Goal: Contribute content: Add original content to the website for others to see

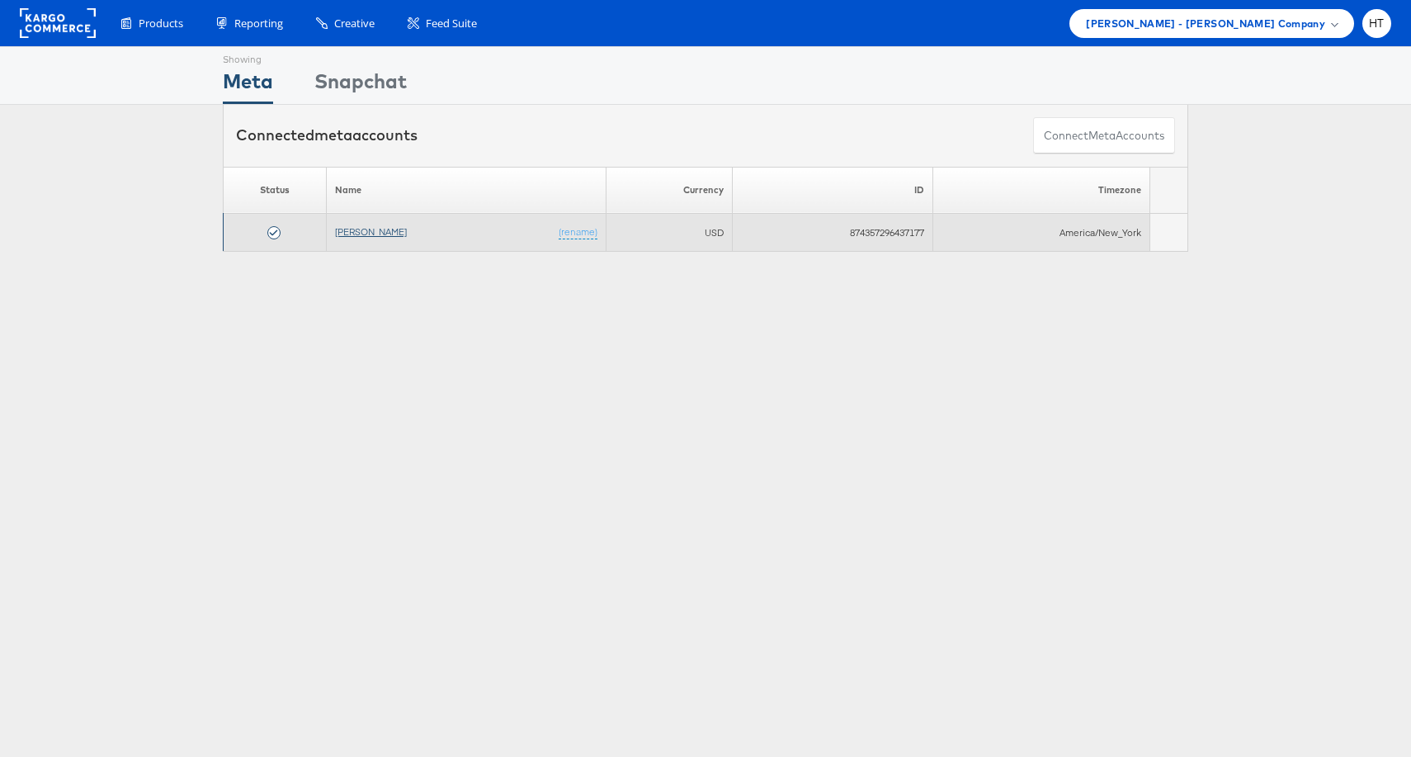
click at [355, 225] on link "[PERSON_NAME]" at bounding box center [371, 231] width 72 height 12
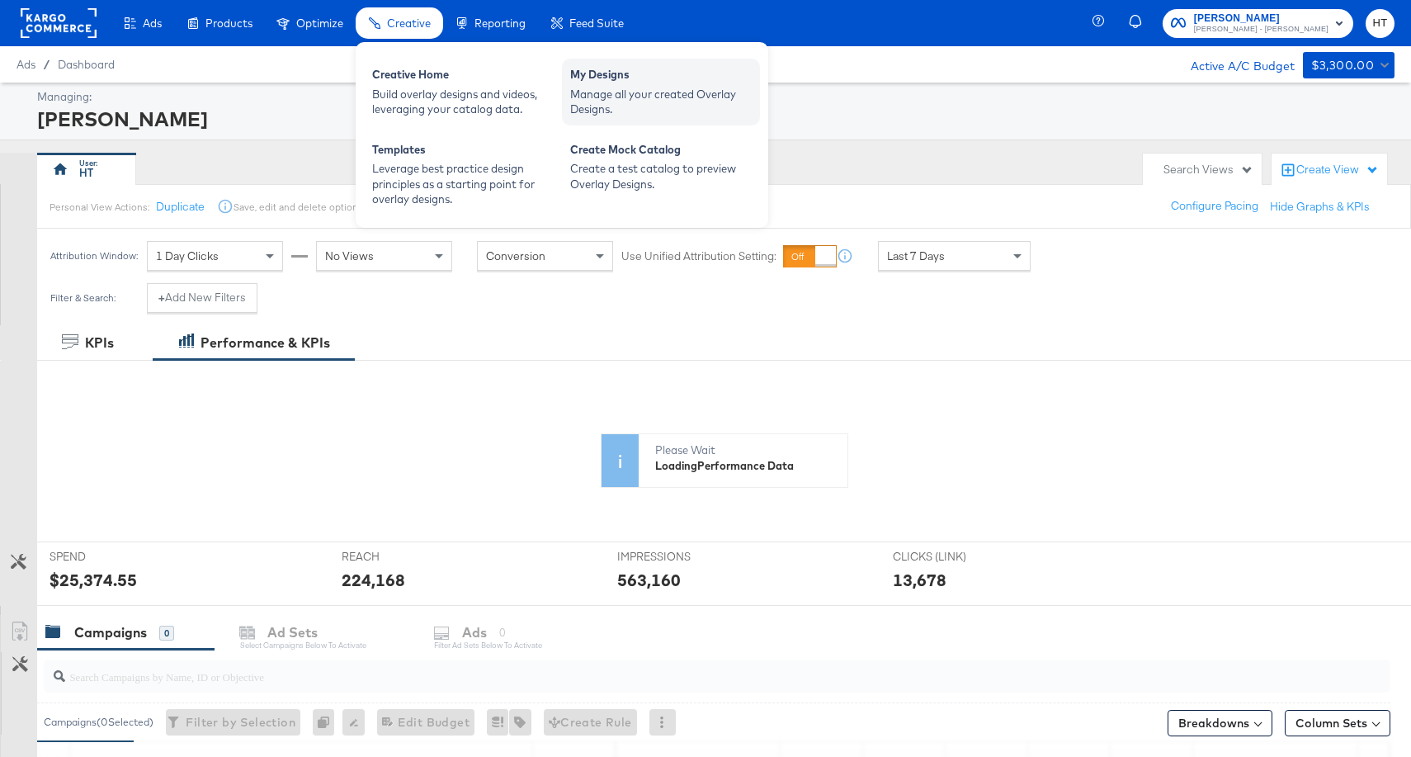
click at [595, 84] on div "My Designs" at bounding box center [661, 77] width 182 height 20
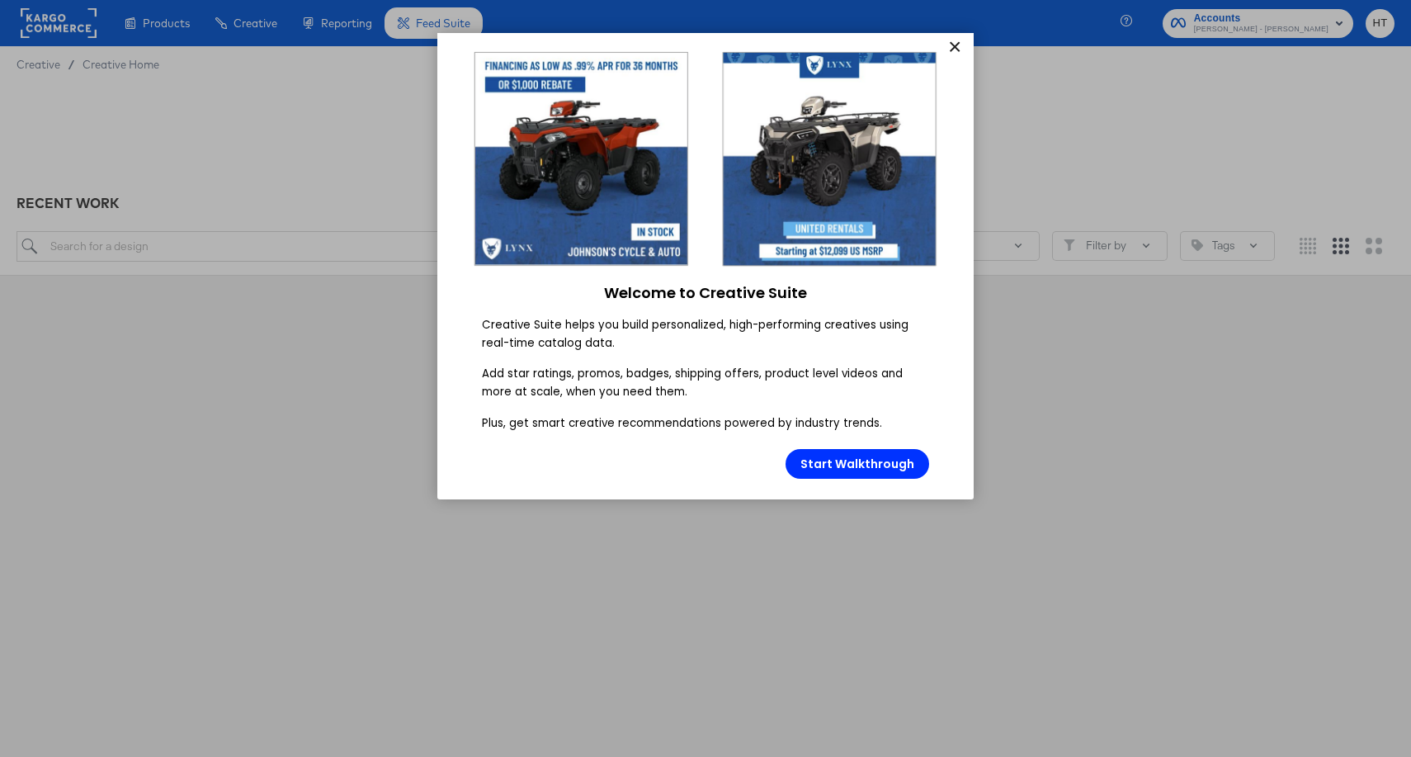
click at [947, 49] on link "×" at bounding box center [954, 48] width 29 height 30
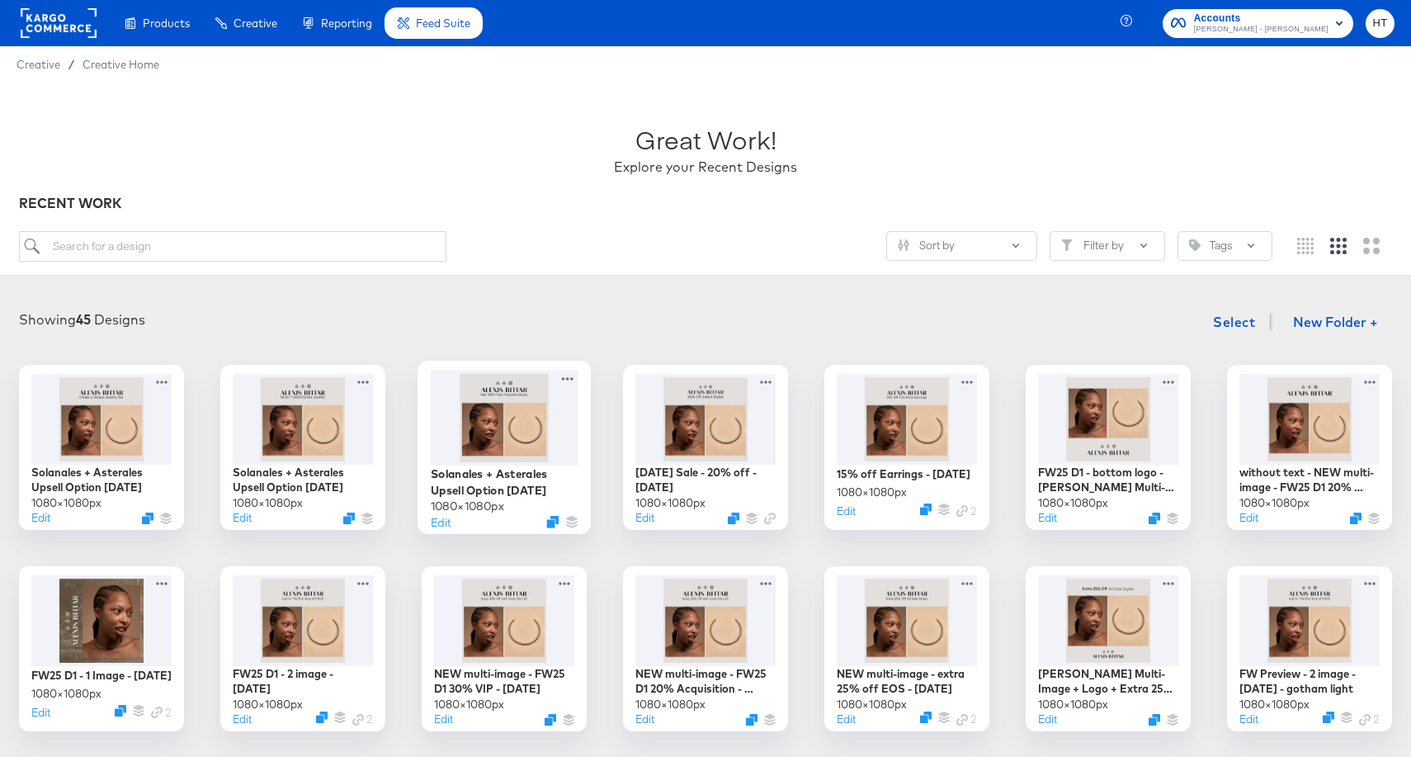
click at [532, 456] on div at bounding box center [505, 417] width 148 height 95
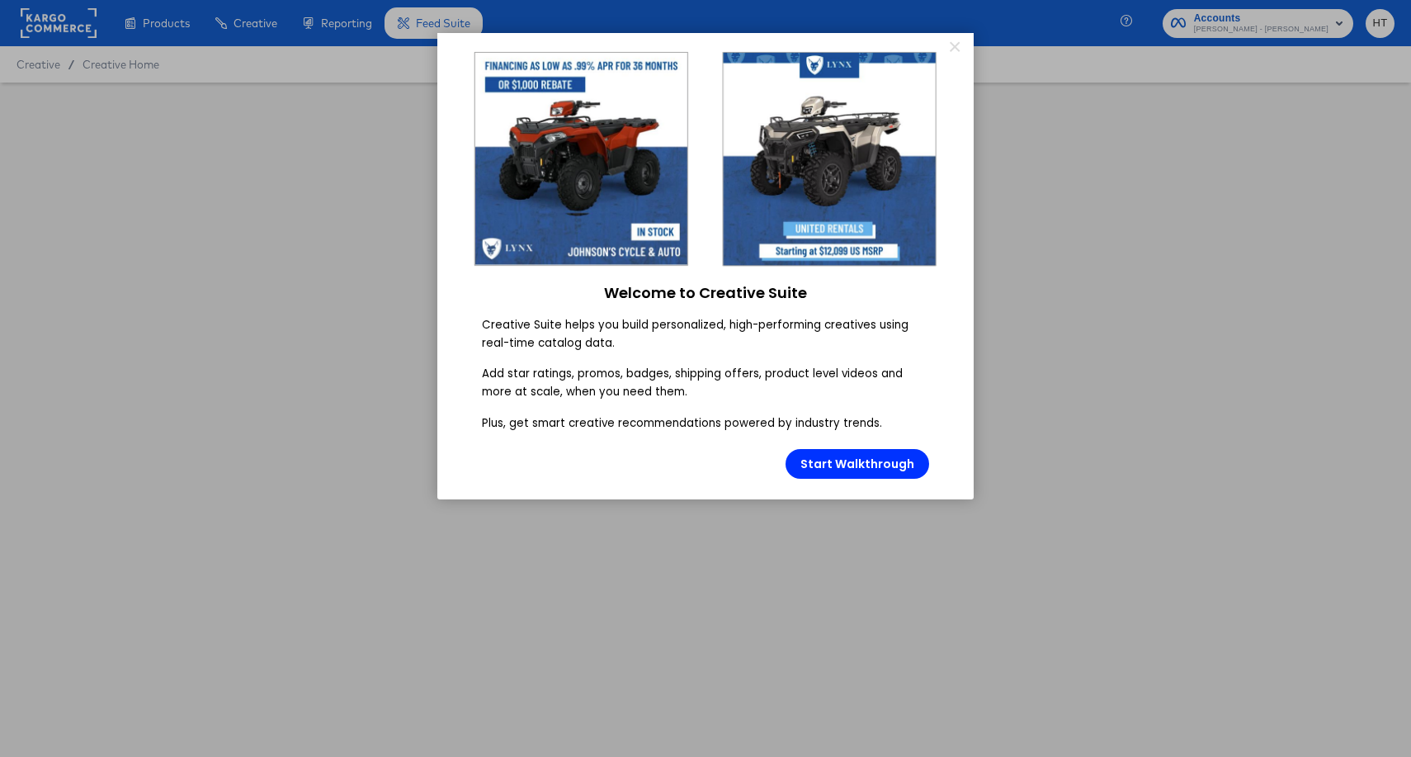
type input "Solanales + Asterales Upsell Option [DATE]"
click at [957, 50] on link "×" at bounding box center [954, 48] width 29 height 30
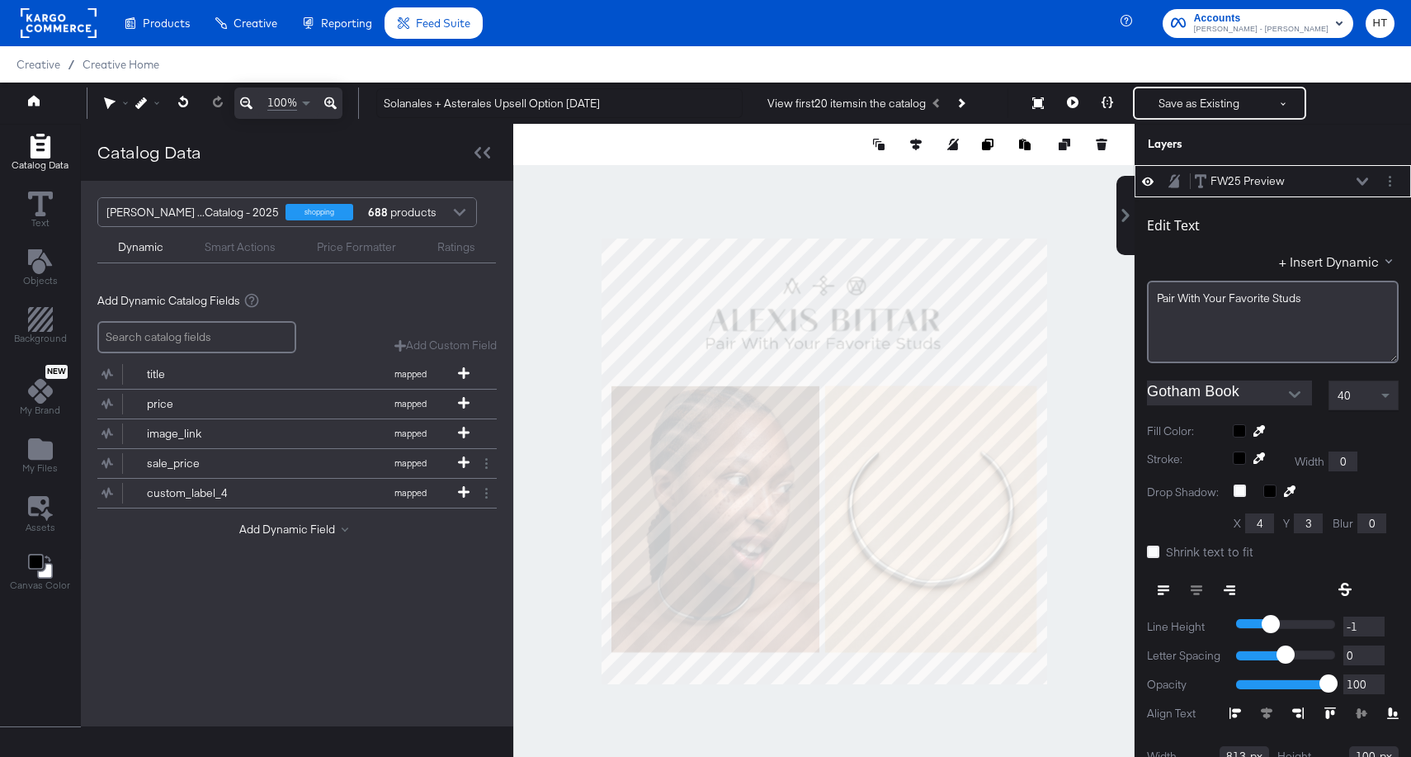
scroll to position [17, 0]
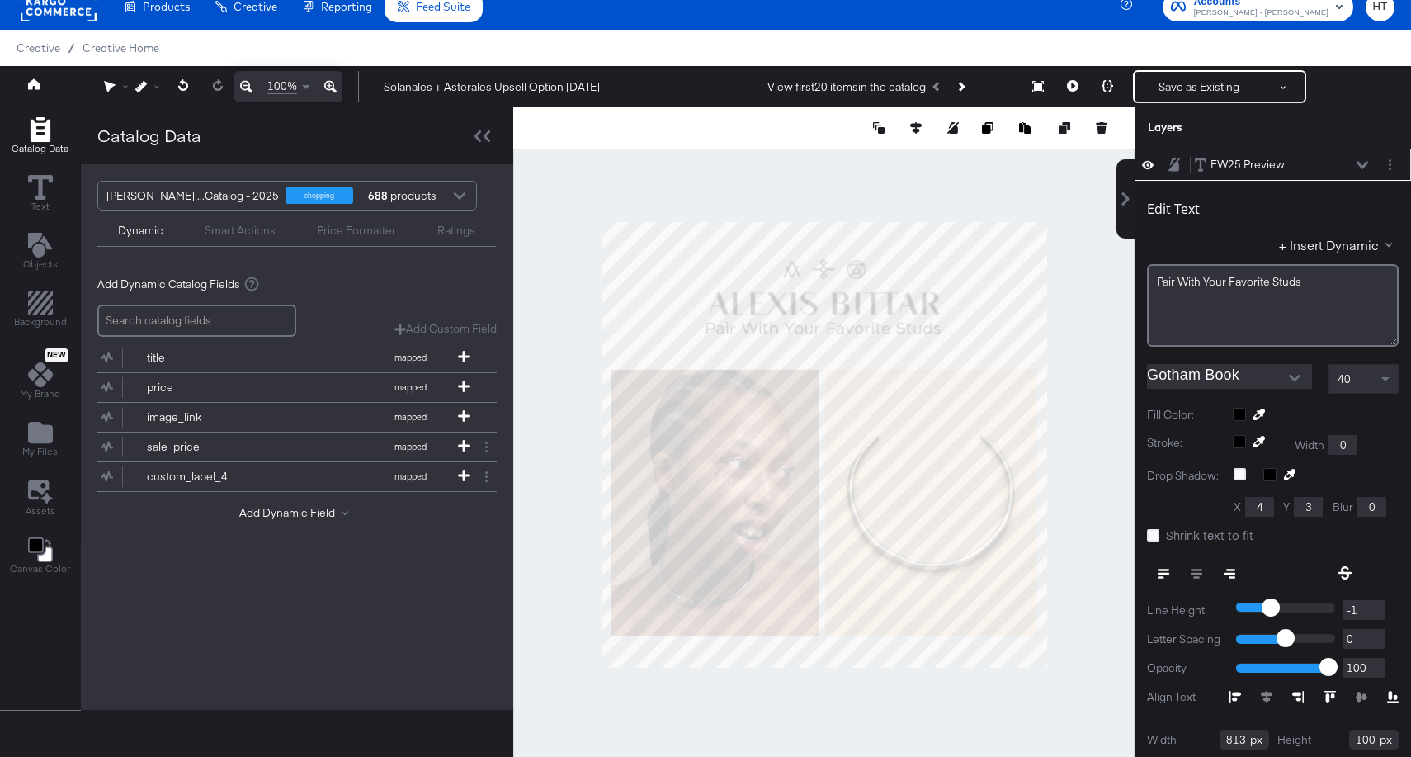
type input "210"
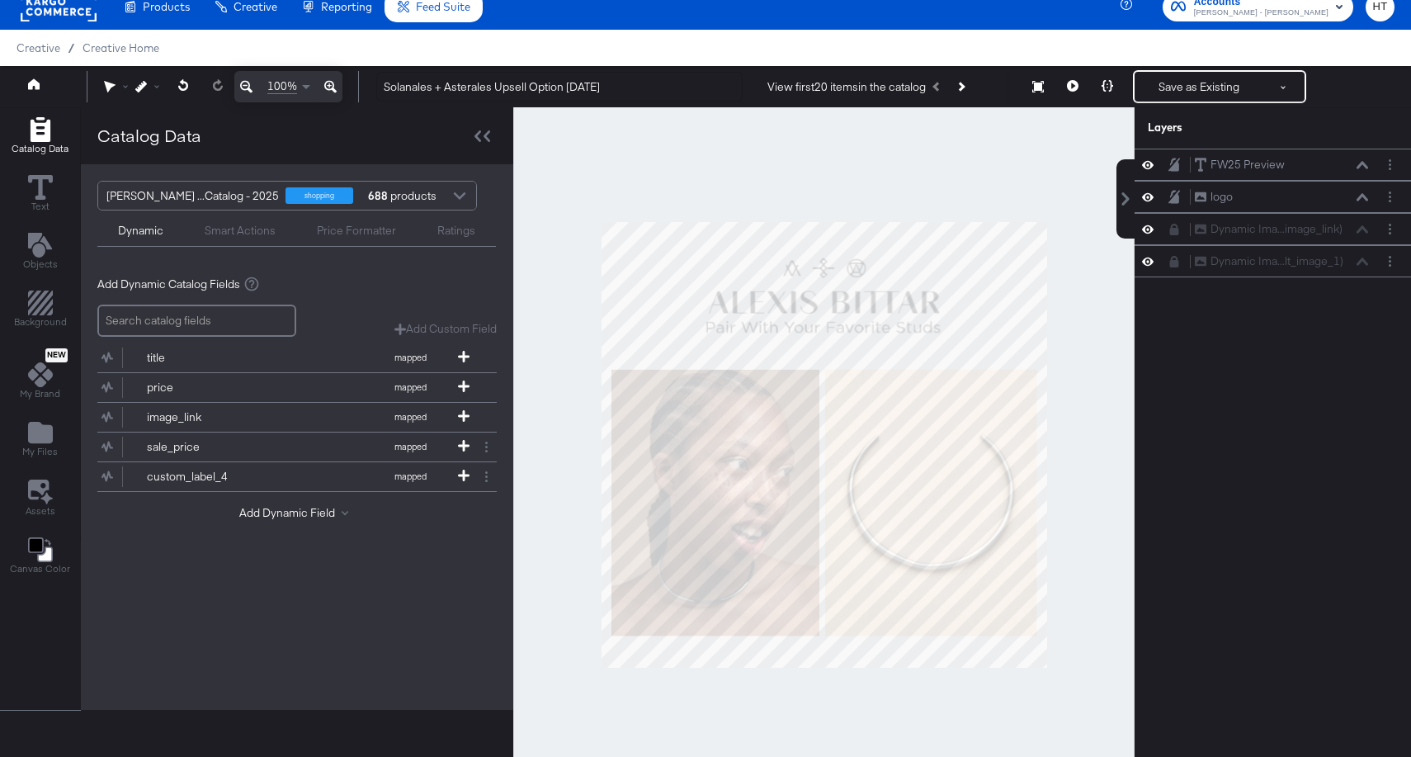
click at [1075, 366] on div at bounding box center [824, 444] width 622 height 675
click at [1080, 88] on button at bounding box center [1073, 86] width 35 height 33
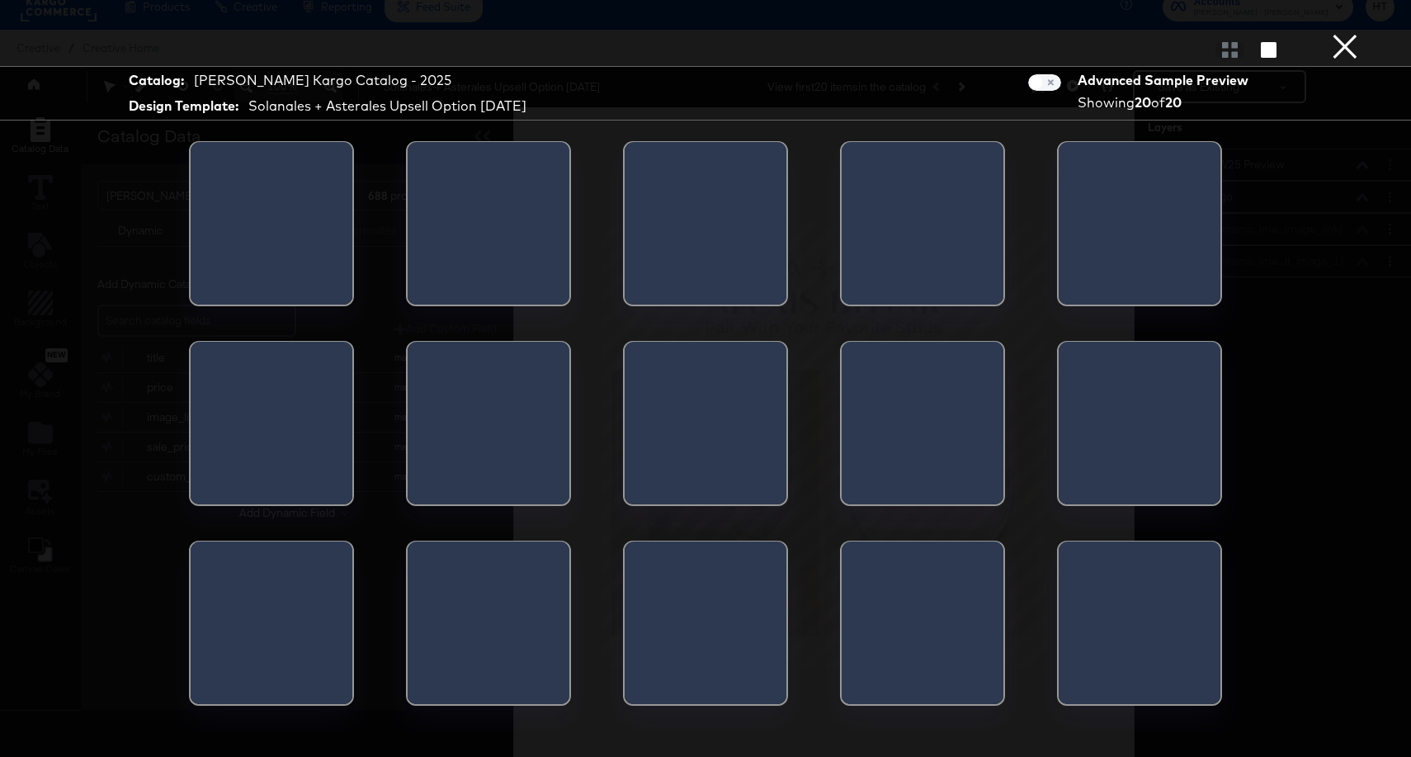
click at [1272, 43] on icon "button" at bounding box center [1269, 50] width 16 height 16
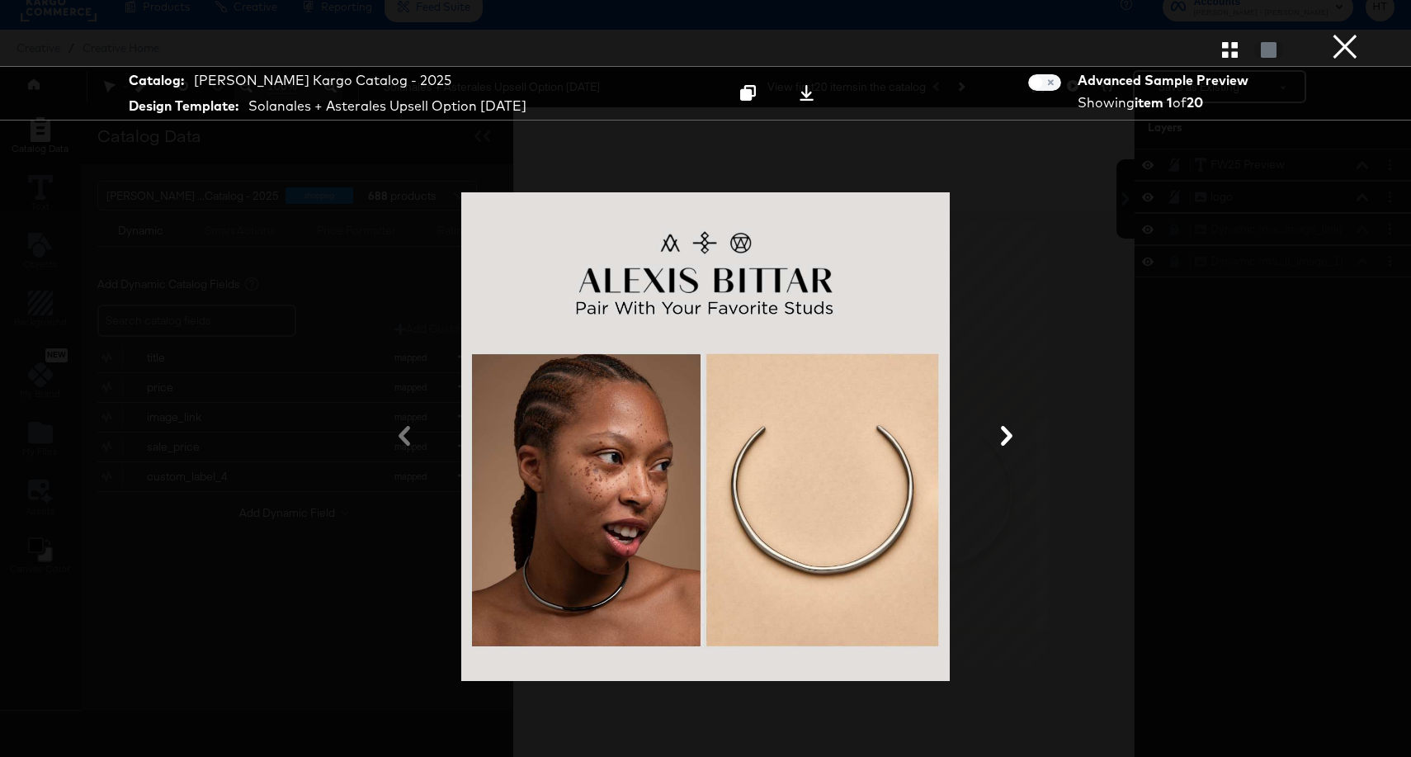
click at [1338, 33] on button "×" at bounding box center [1345, 16] width 33 height 33
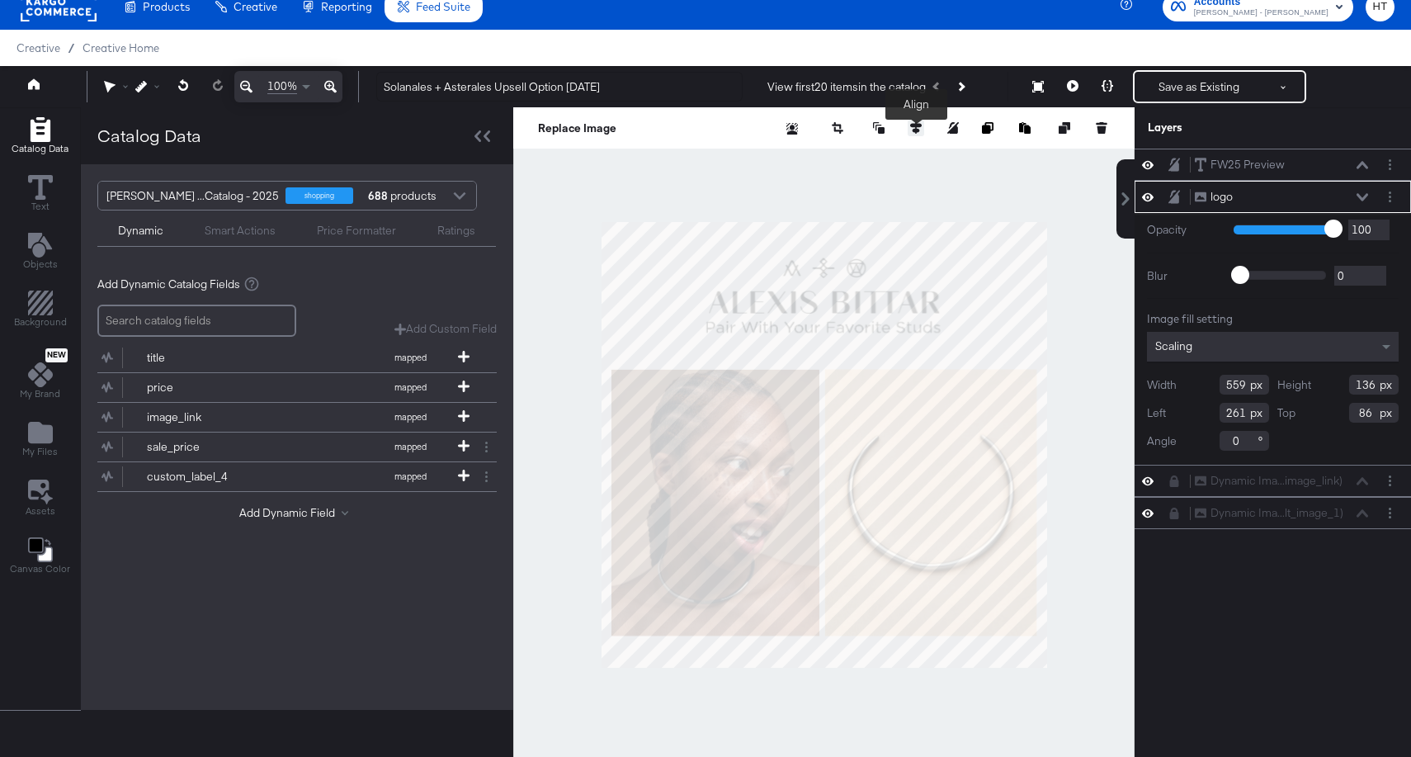
click at [919, 128] on icon at bounding box center [916, 128] width 12 height 12
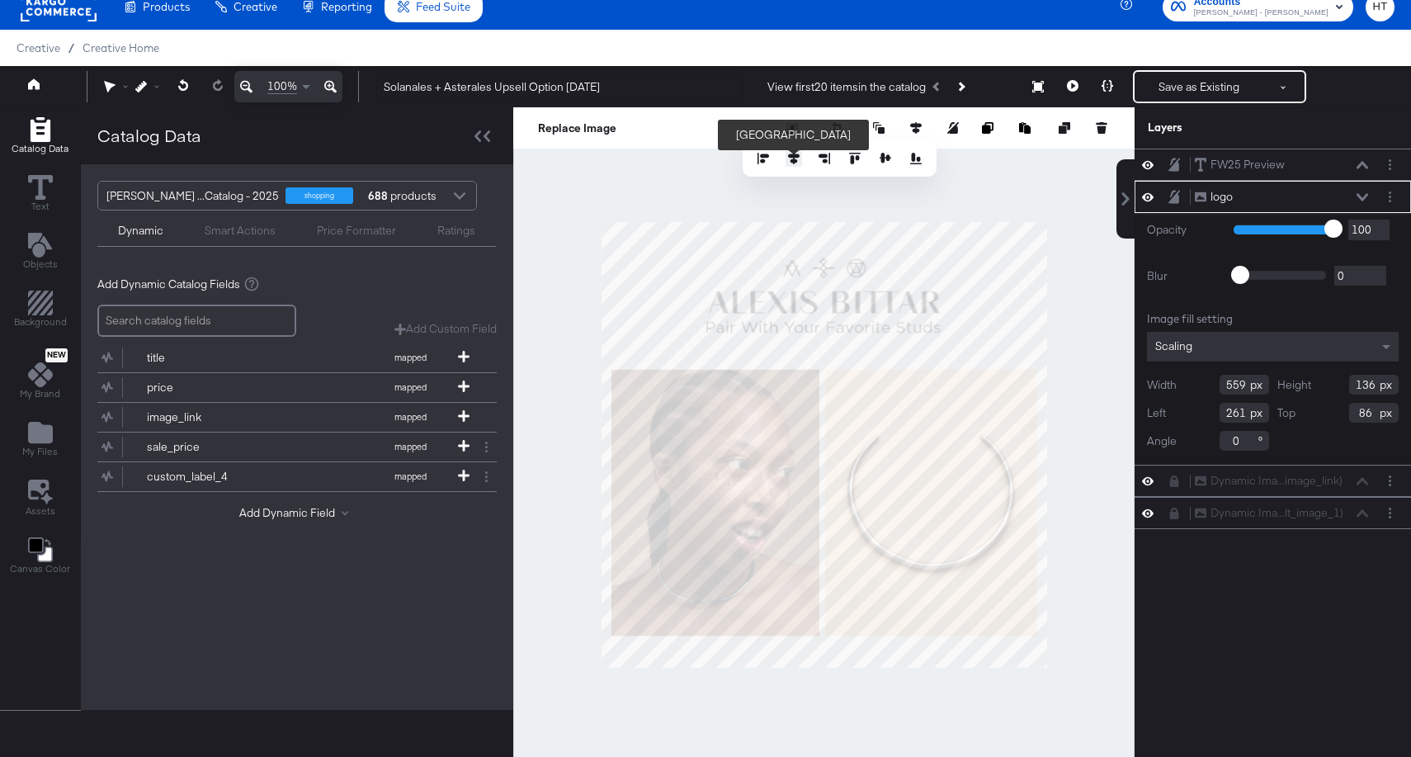
click at [790, 154] on icon at bounding box center [794, 159] width 12 height 12
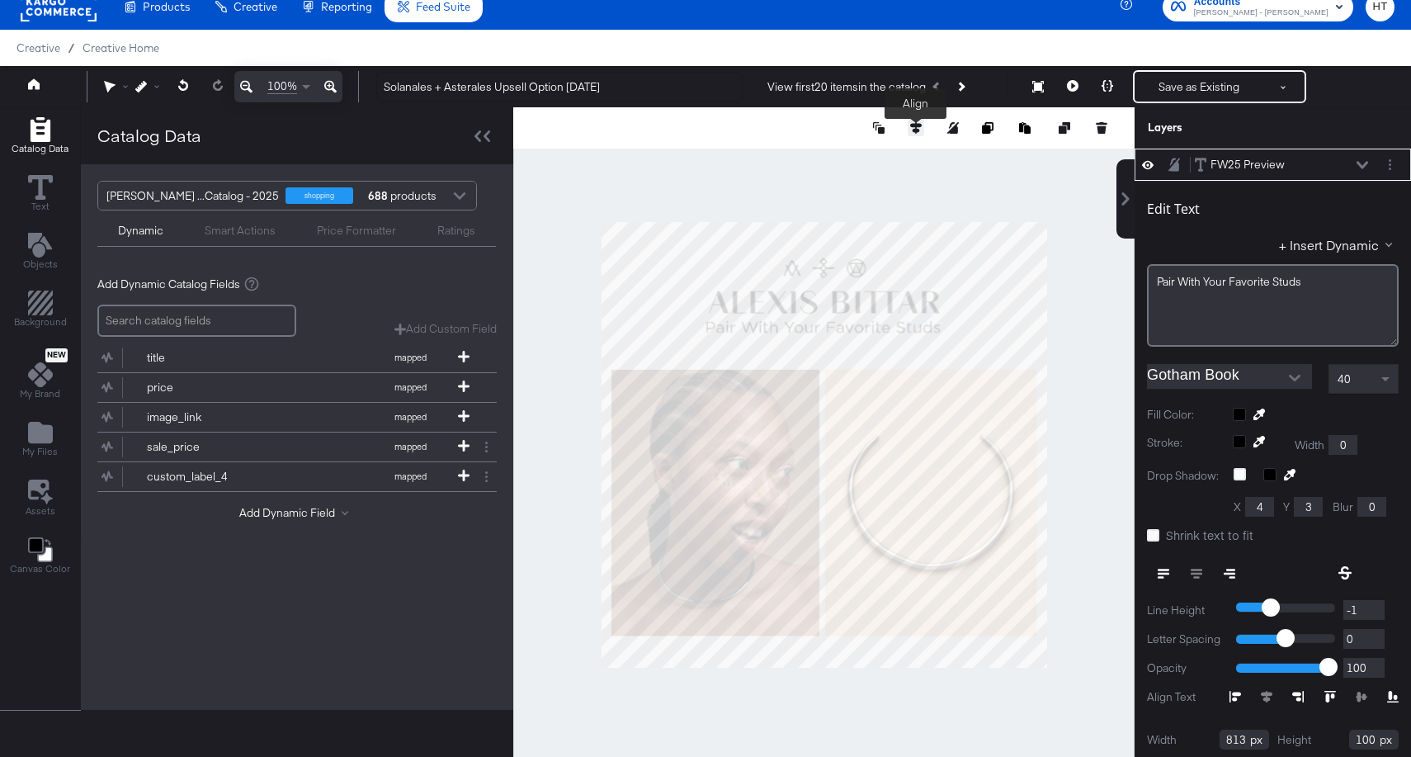
click at [919, 124] on icon at bounding box center [916, 128] width 12 height 12
click at [796, 168] on div at bounding box center [840, 158] width 194 height 36
click at [796, 165] on button at bounding box center [794, 158] width 17 height 17
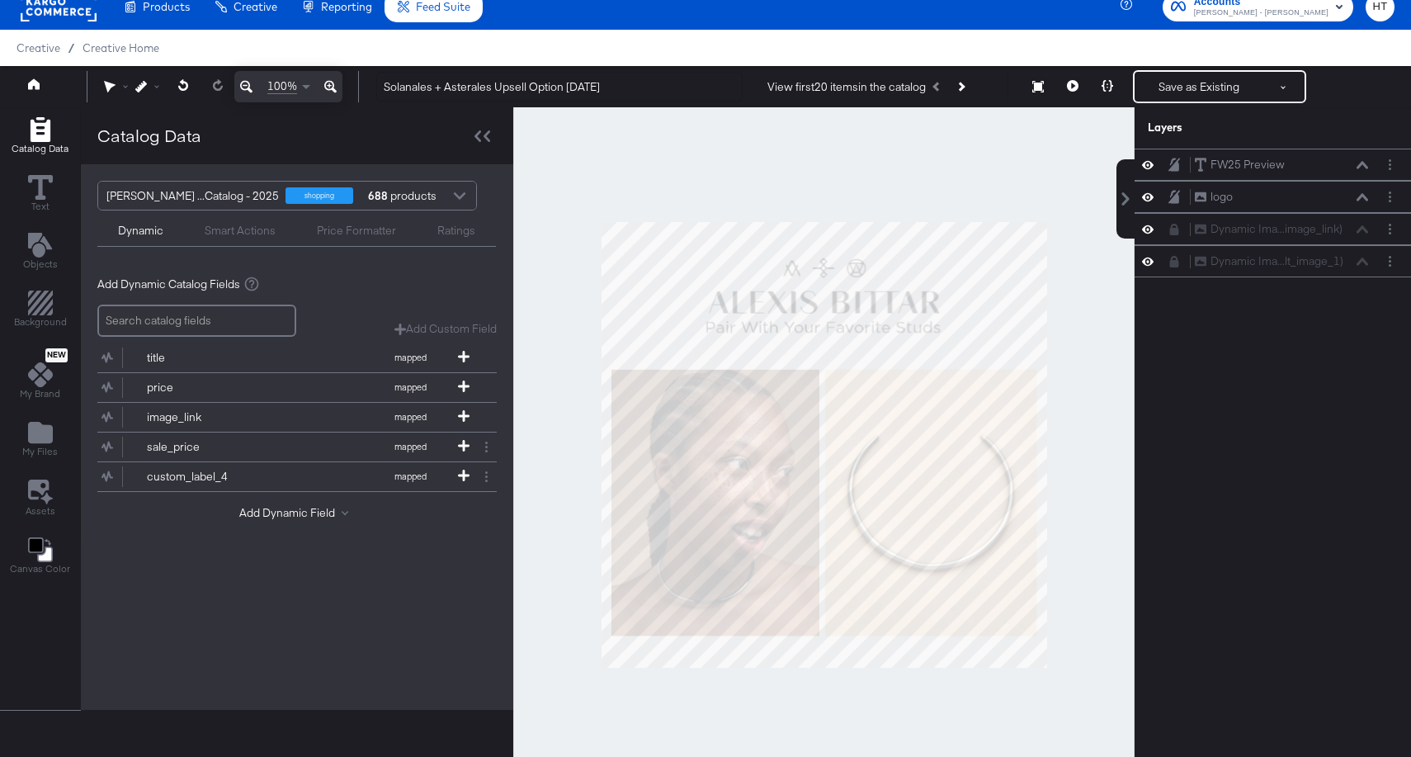
click at [1089, 236] on div at bounding box center [824, 444] width 622 height 675
click at [1186, 84] on button "Save as Existing" at bounding box center [1199, 87] width 129 height 30
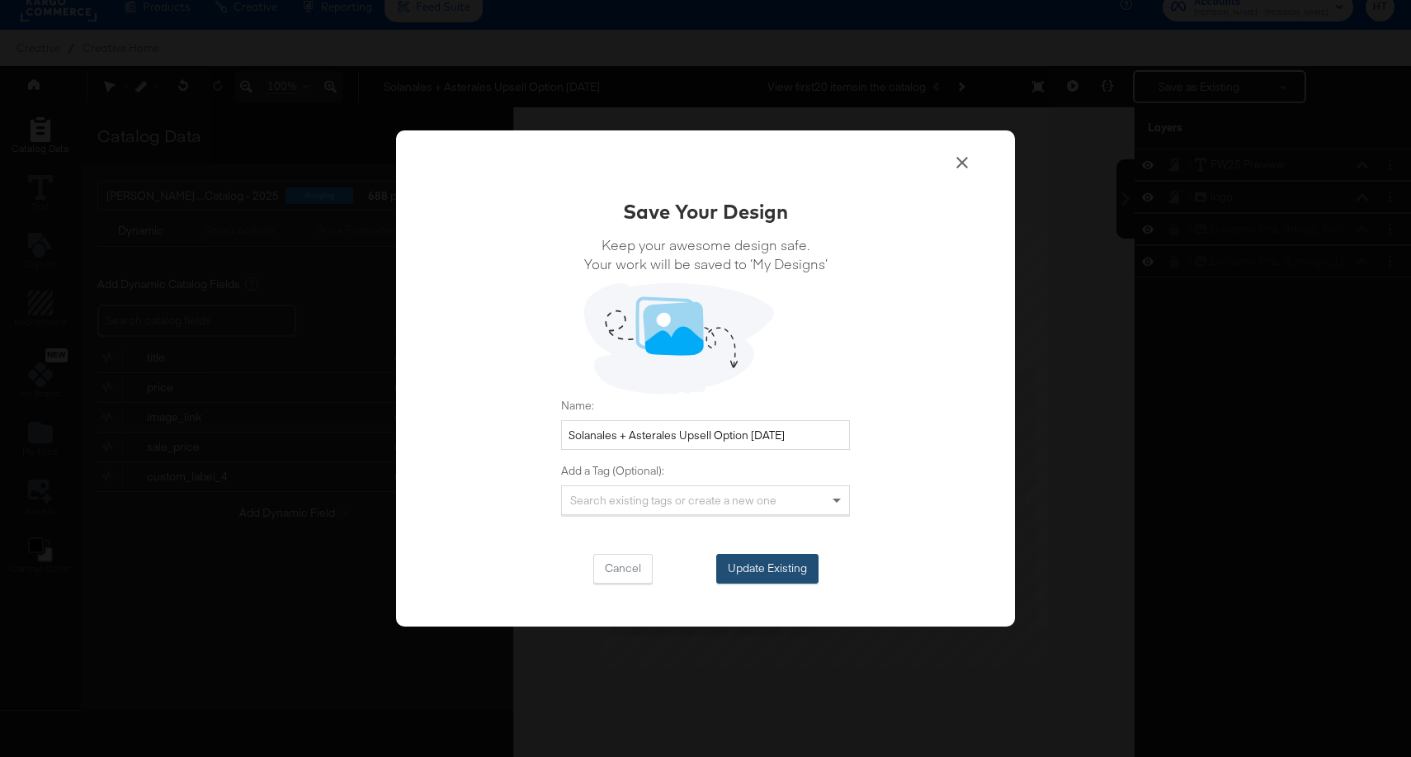
click at [747, 570] on button "Update Existing" at bounding box center [767, 569] width 102 height 30
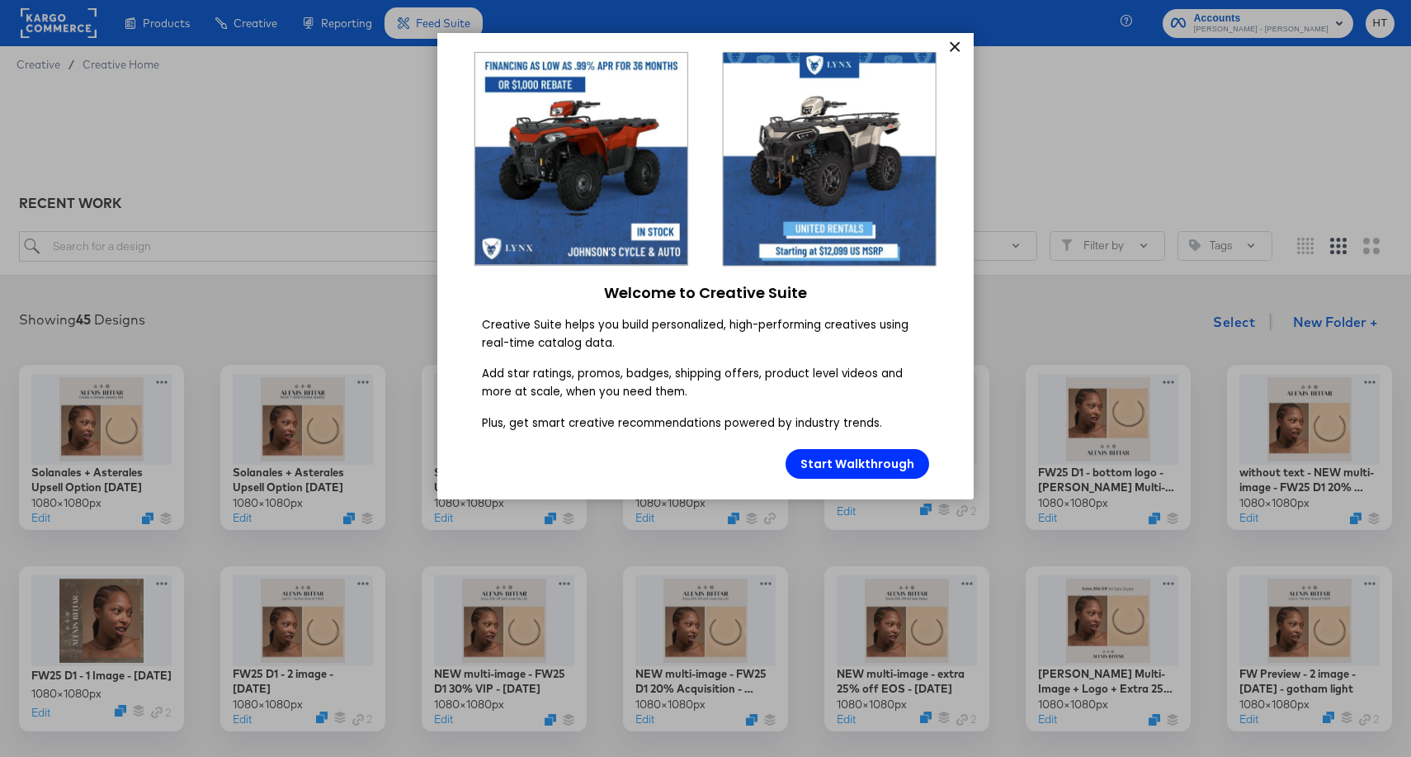
click at [960, 50] on link "×" at bounding box center [954, 48] width 29 height 30
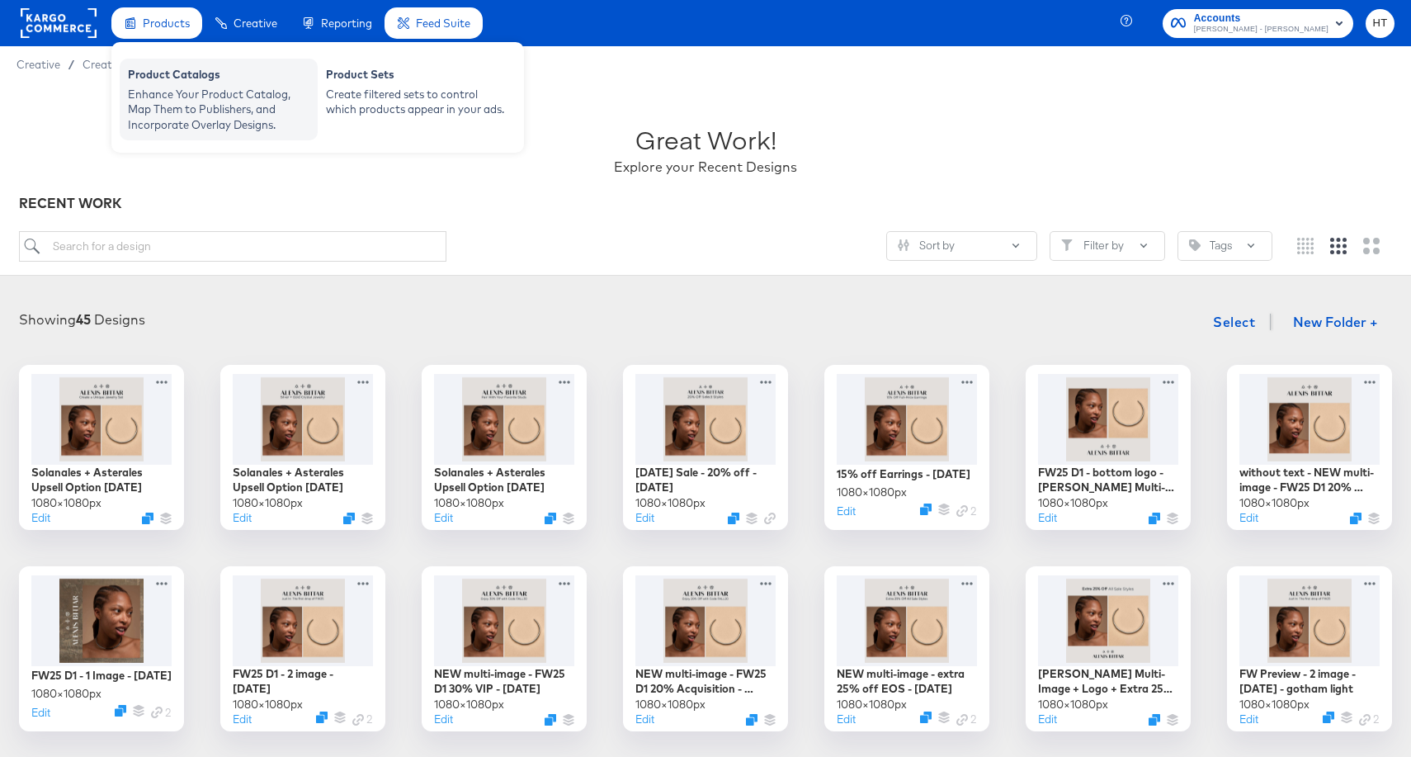
click at [180, 87] on div "Enhance Your Product Catalog, Map Them to Publishers, and Incorporate Overlay D…" at bounding box center [219, 110] width 182 height 46
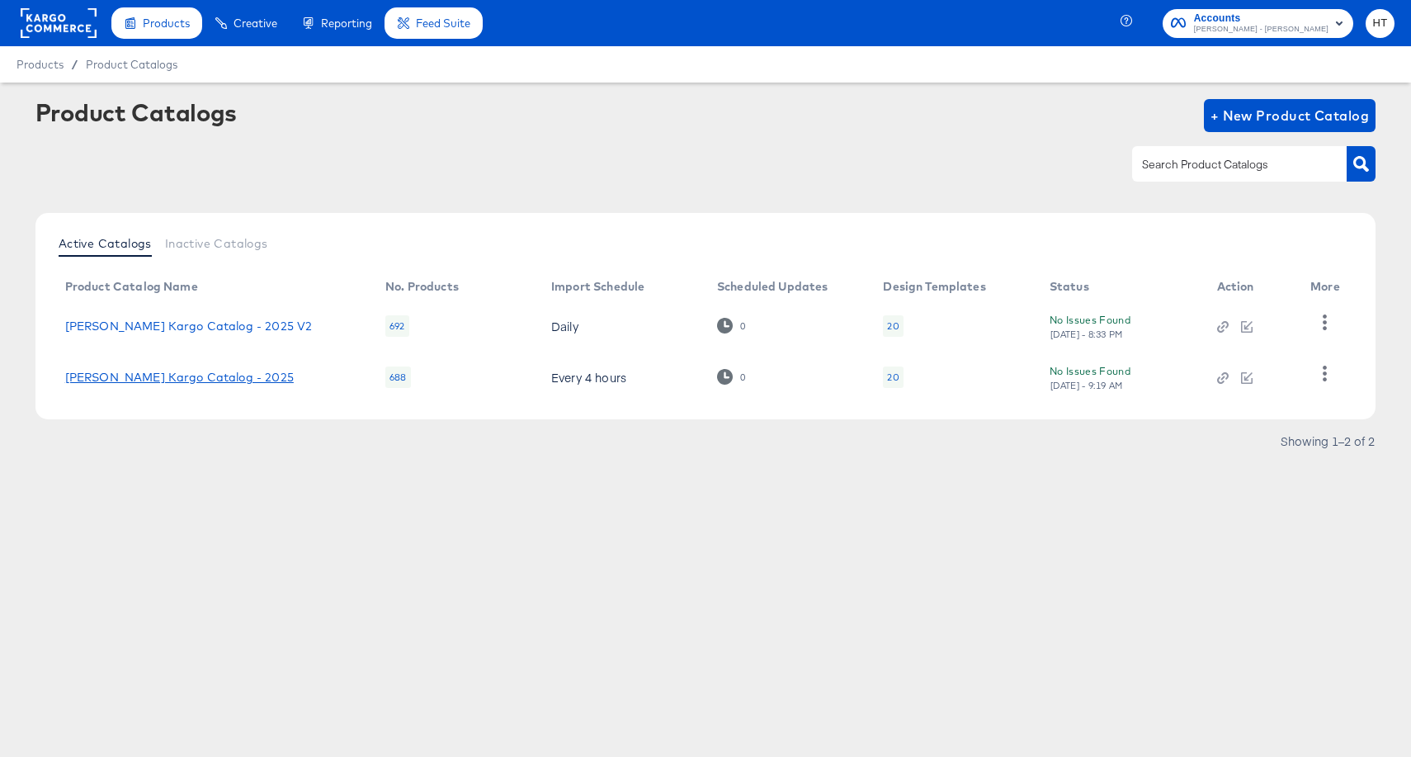
click at [210, 375] on link "[PERSON_NAME] Kargo Catalog - 2025" at bounding box center [179, 377] width 229 height 13
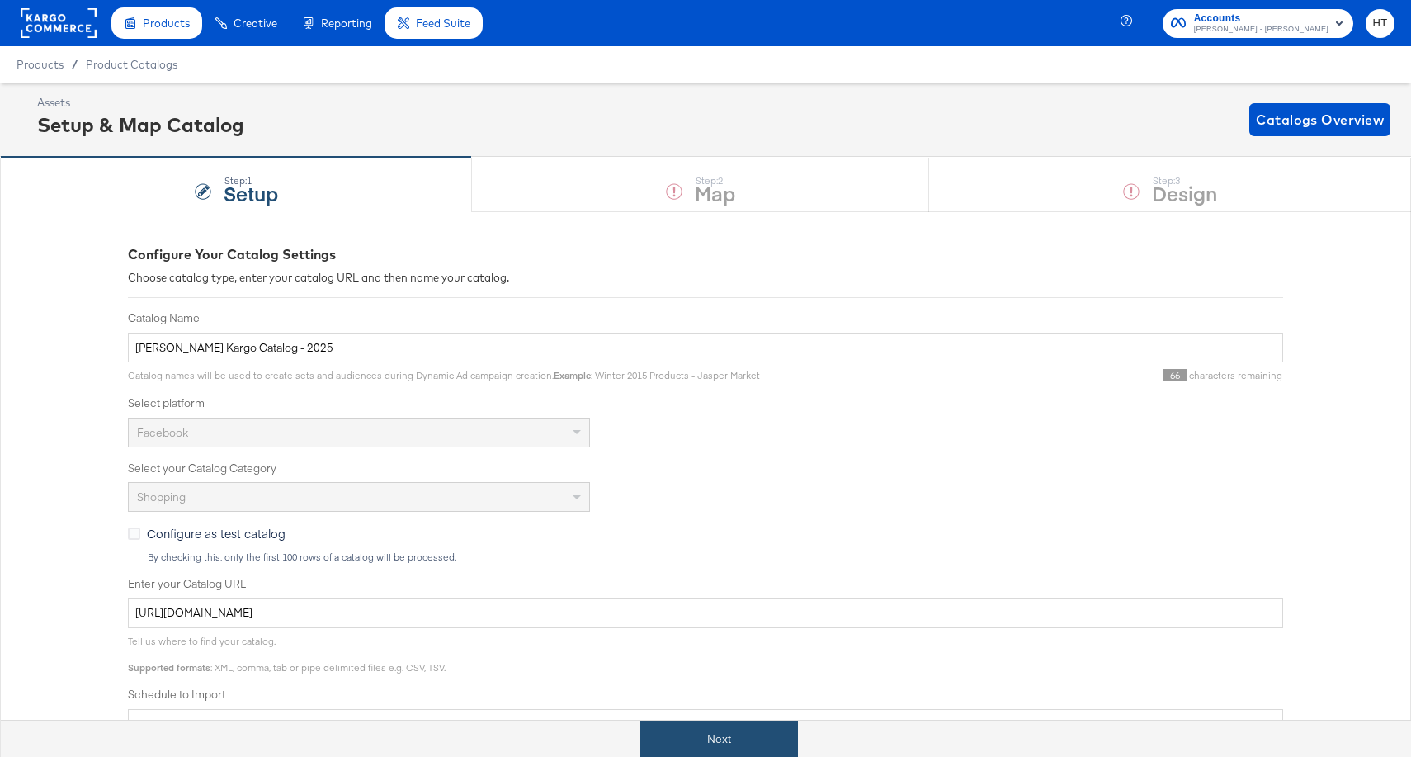
click at [693, 735] on button "Next" at bounding box center [719, 739] width 158 height 37
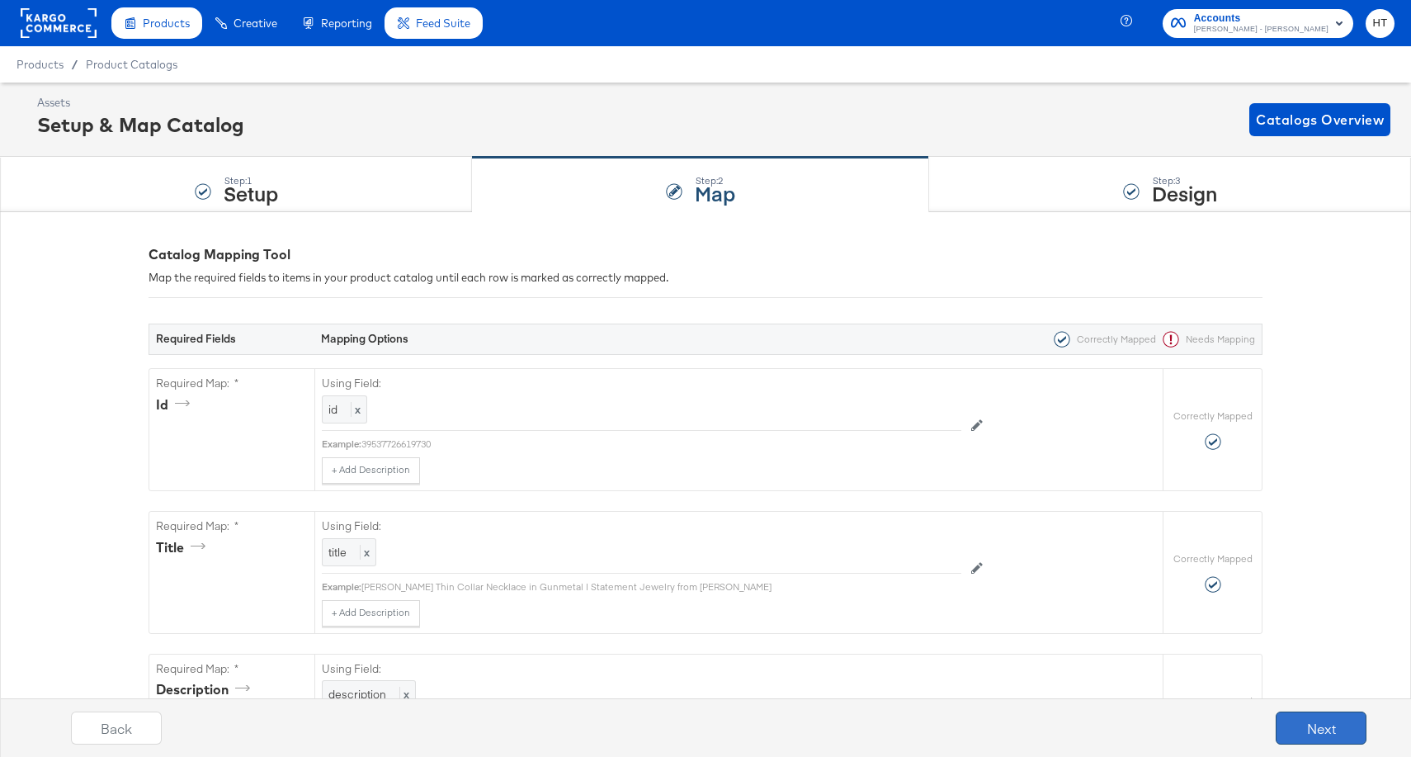
click at [1355, 737] on button "Next" at bounding box center [1321, 727] width 91 height 33
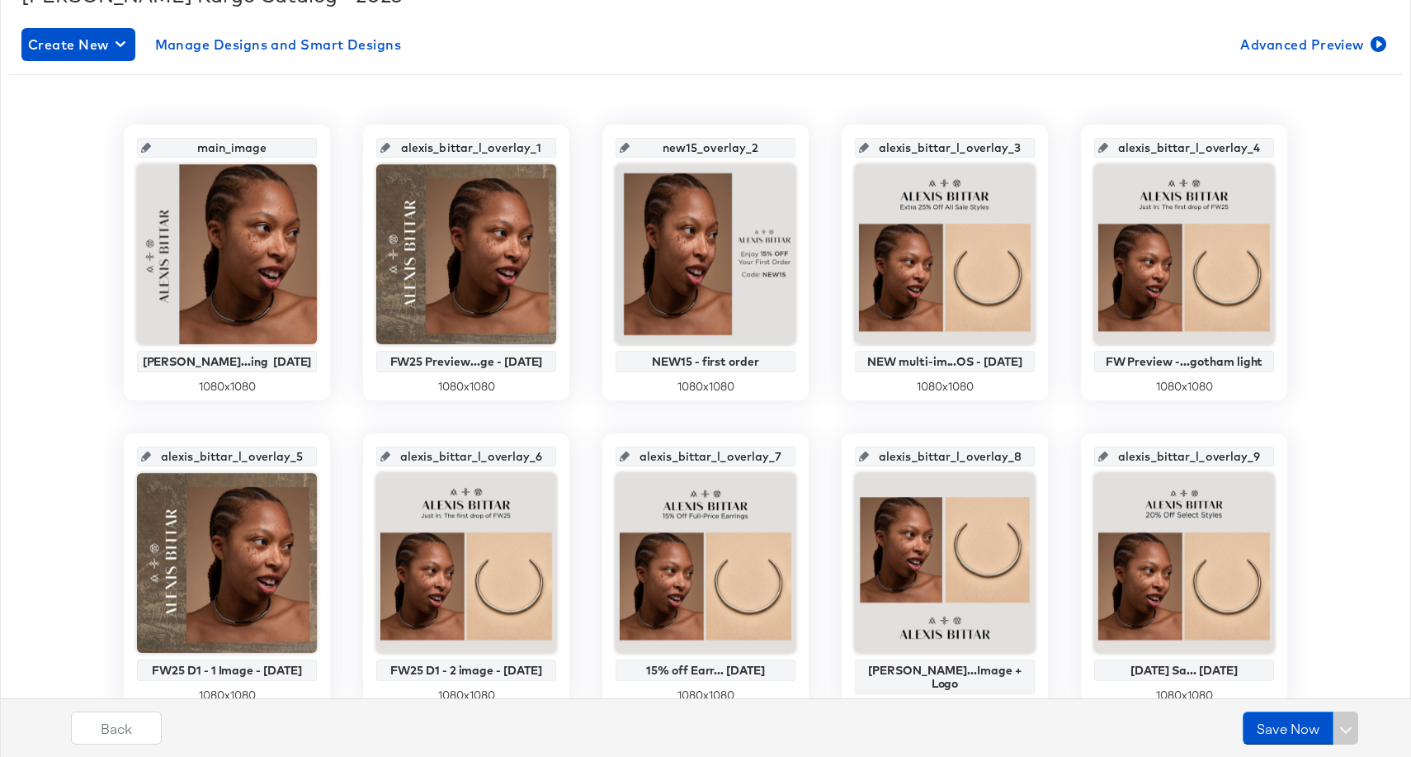
scroll to position [405, 0]
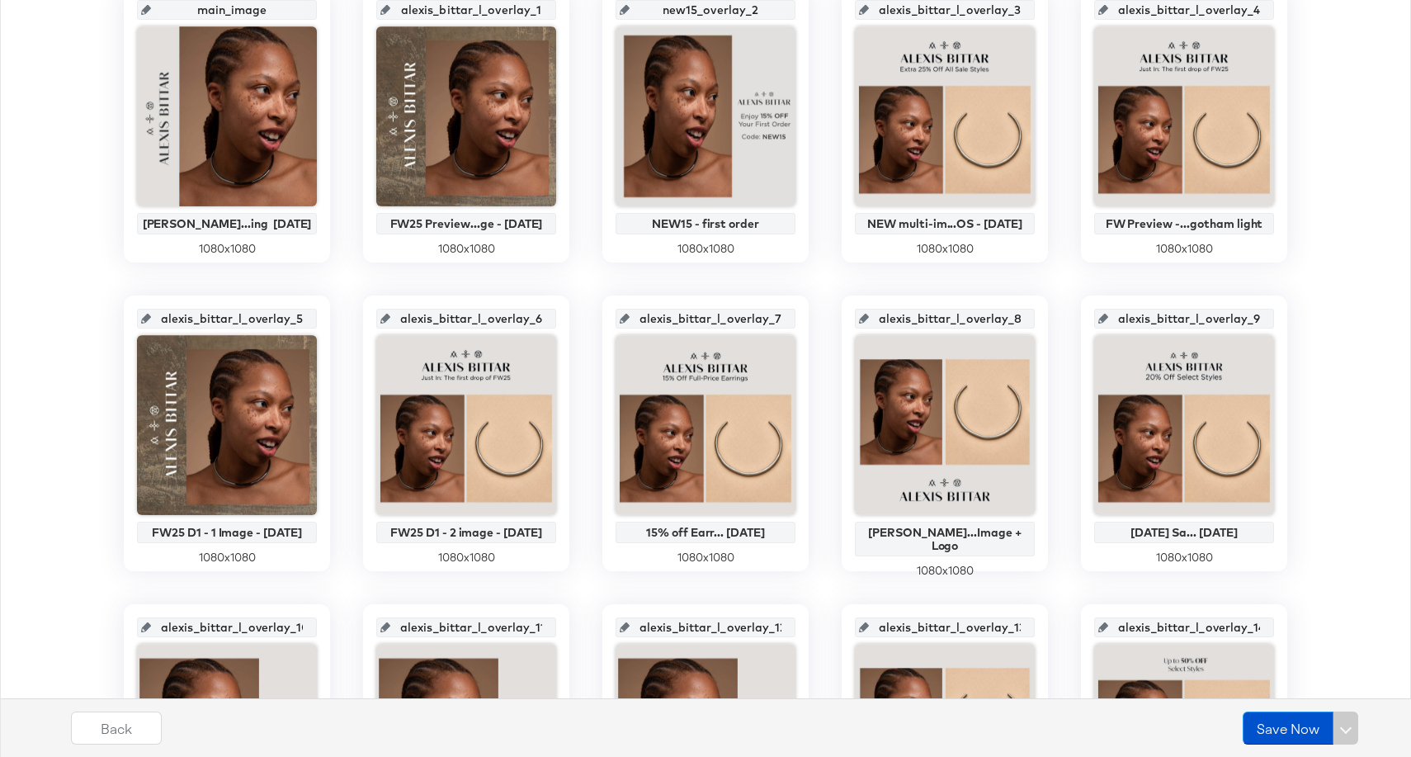
click at [1189, 314] on input "alexis_bittar_l_overlay_9" at bounding box center [1189, 312] width 162 height 45
drag, startPoint x: 1189, startPoint y: 314, endPoint x: 1269, endPoint y: 314, distance: 80.9
click at [1269, 314] on div "alexis_bittar_l_overlay_9" at bounding box center [1184, 319] width 180 height 20
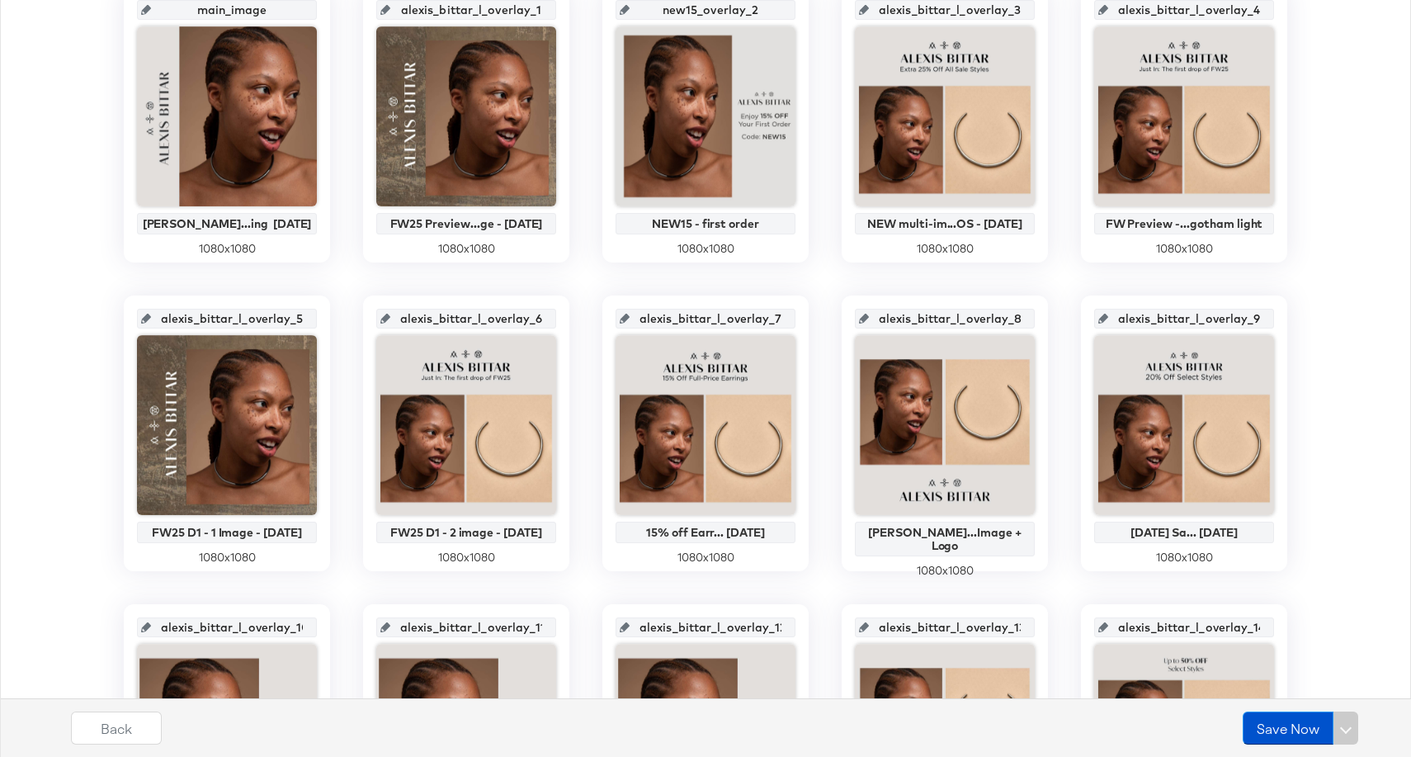
click at [1311, 338] on div "main_image [PERSON_NAME]...ing [DATE] 1080 x 1080 alexis_bittar_l_overlay_1 FW2…" at bounding box center [705, 742] width 1393 height 1510
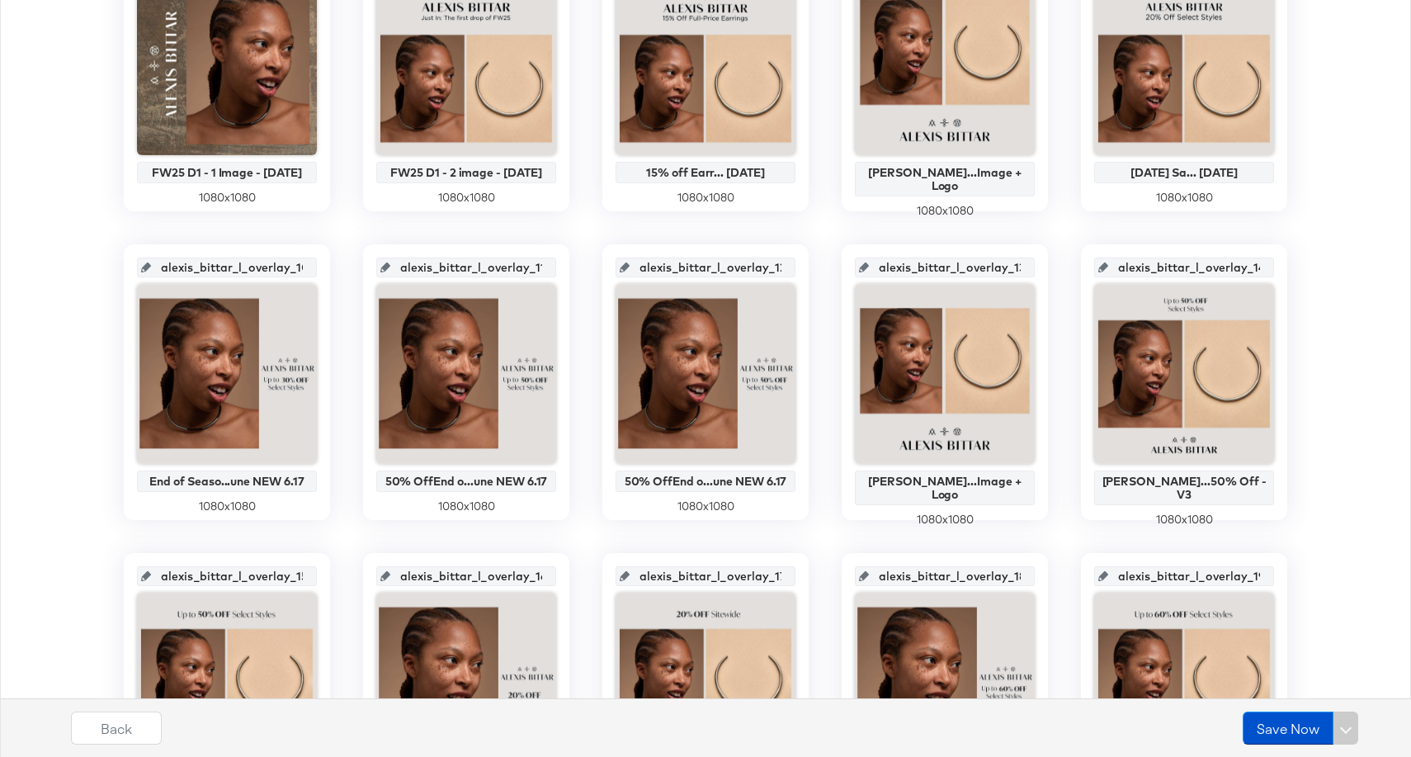
scroll to position [744, 0]
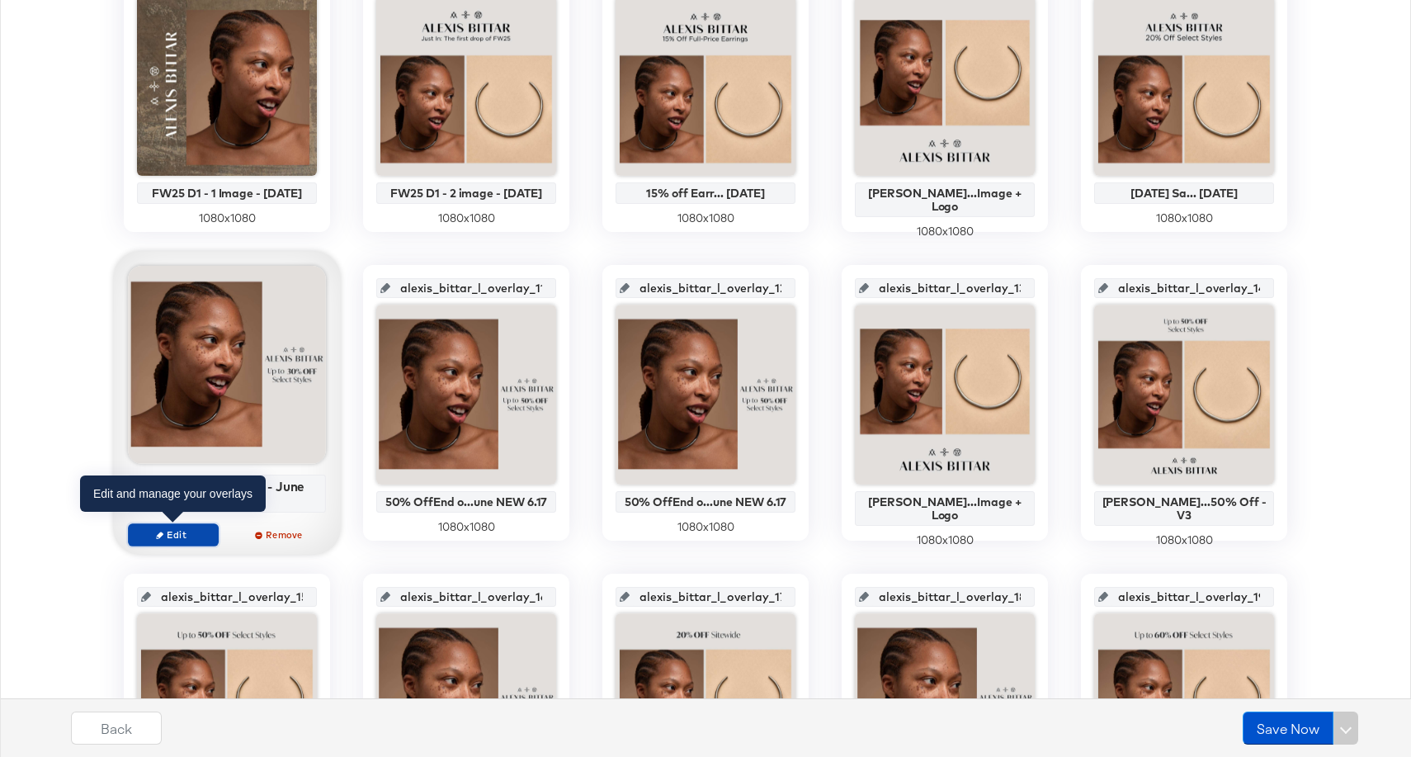
click at [192, 536] on span "Edit" at bounding box center [173, 534] width 76 height 12
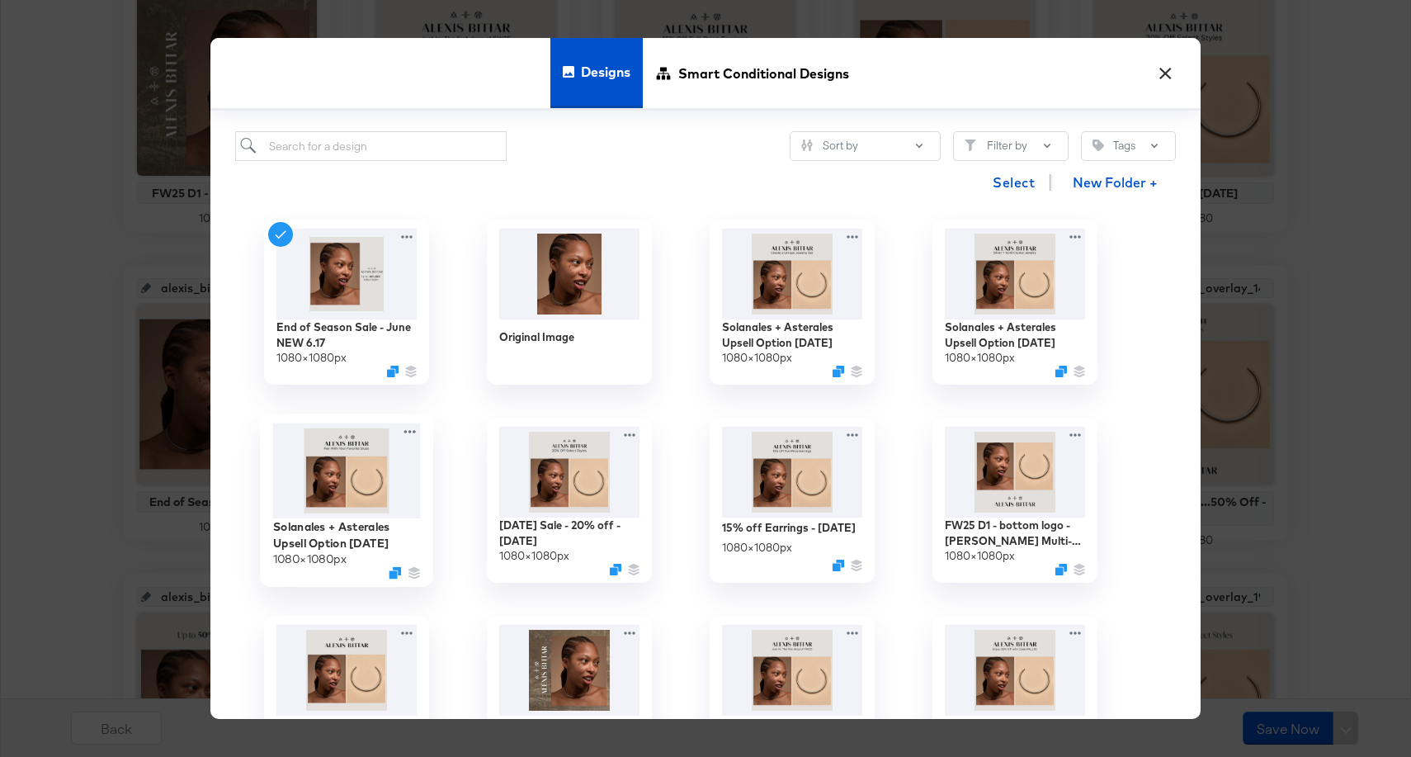
click at [351, 484] on img at bounding box center [347, 471] width 148 height 96
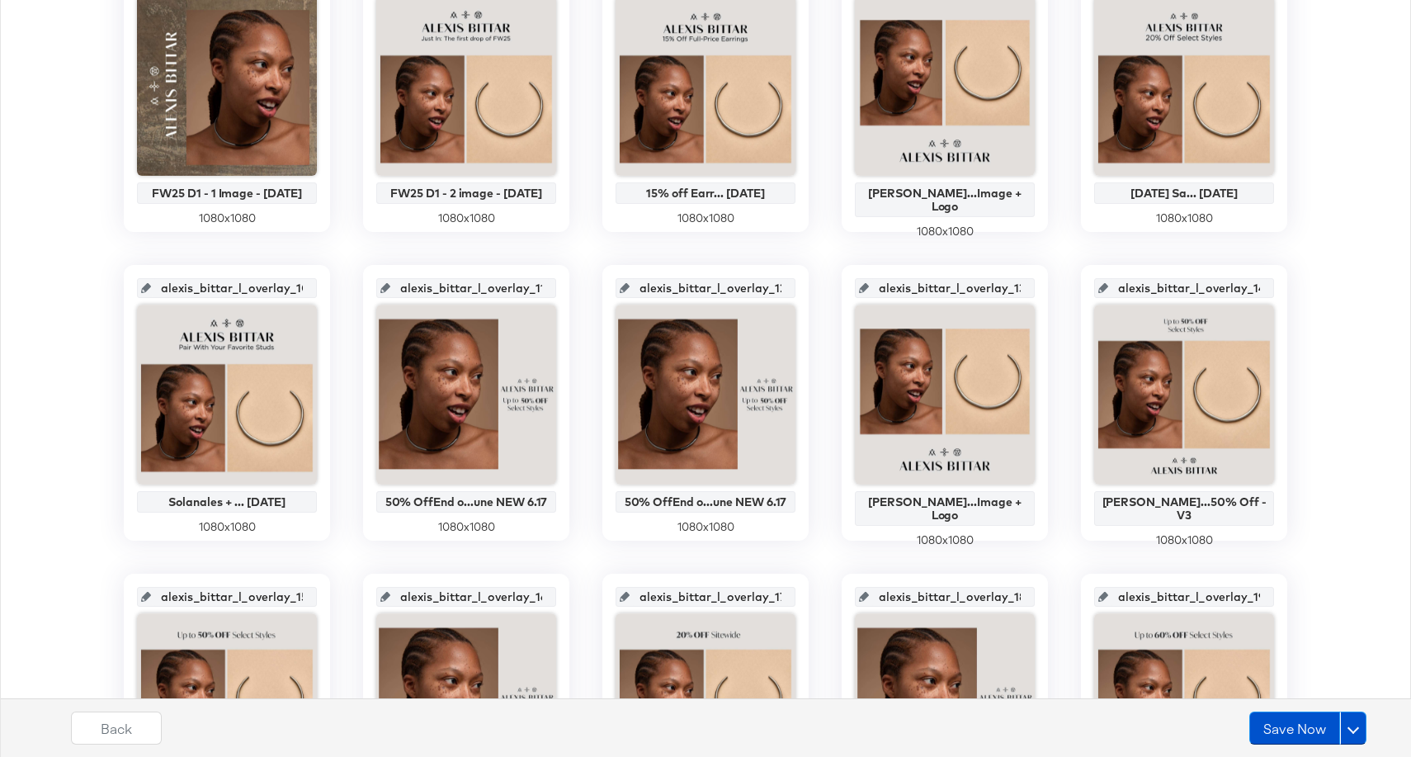
scroll to position [0, 16]
drag, startPoint x: 232, startPoint y: 286, endPoint x: 322, endPoint y: 285, distance: 90.0
click at [323, 285] on div "alexis_bittar_l_overlay_10 Solanales + ... [DATE] 1080 x 1080" at bounding box center [227, 403] width 206 height 276
click at [1330, 303] on div "main_image [PERSON_NAME]...ing [DATE] 1080 x 1080 alexis_bittar_l_overlay_1 FW2…" at bounding box center [705, 403] width 1393 height 1510
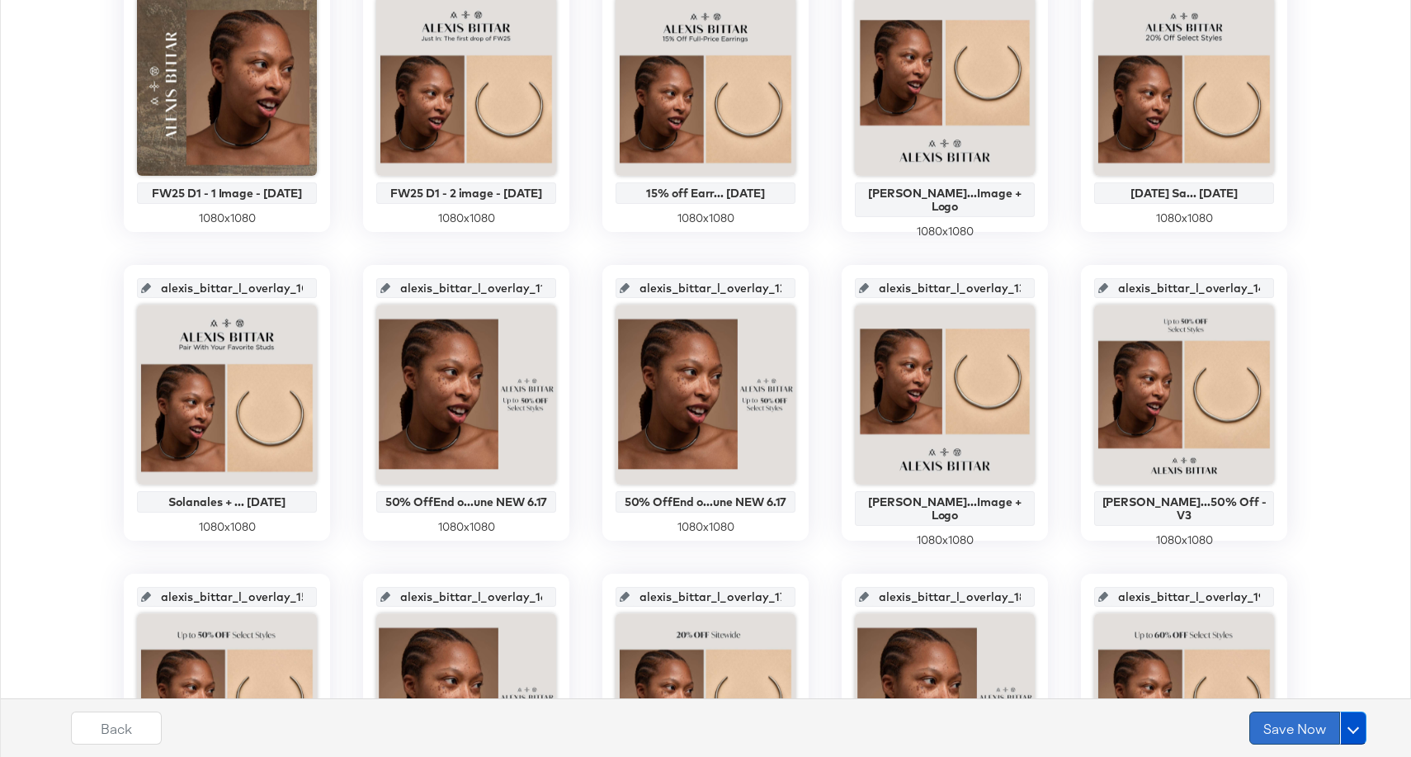
click at [1293, 730] on button "Save Now" at bounding box center [1295, 727] width 91 height 33
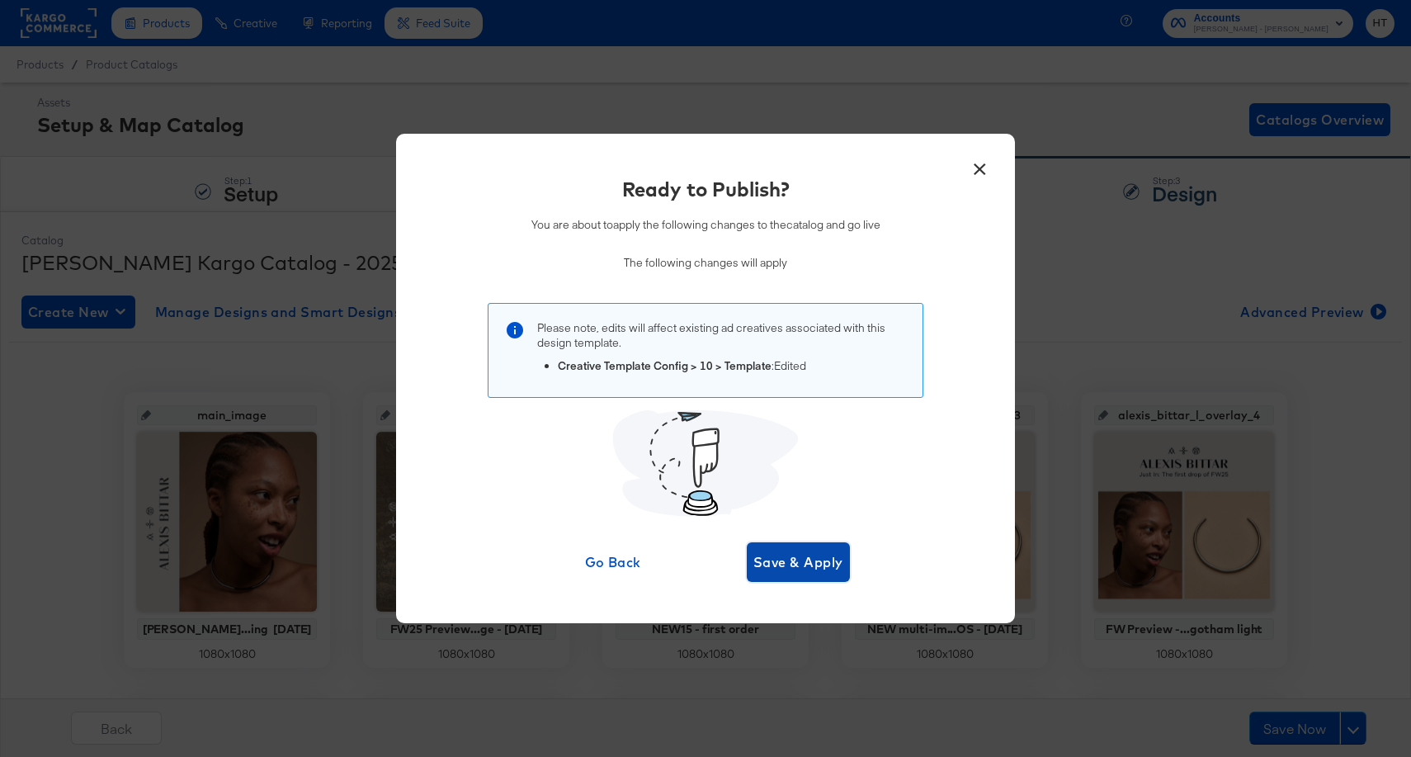
click at [793, 562] on span "Save & Apply" at bounding box center [799, 562] width 90 height 23
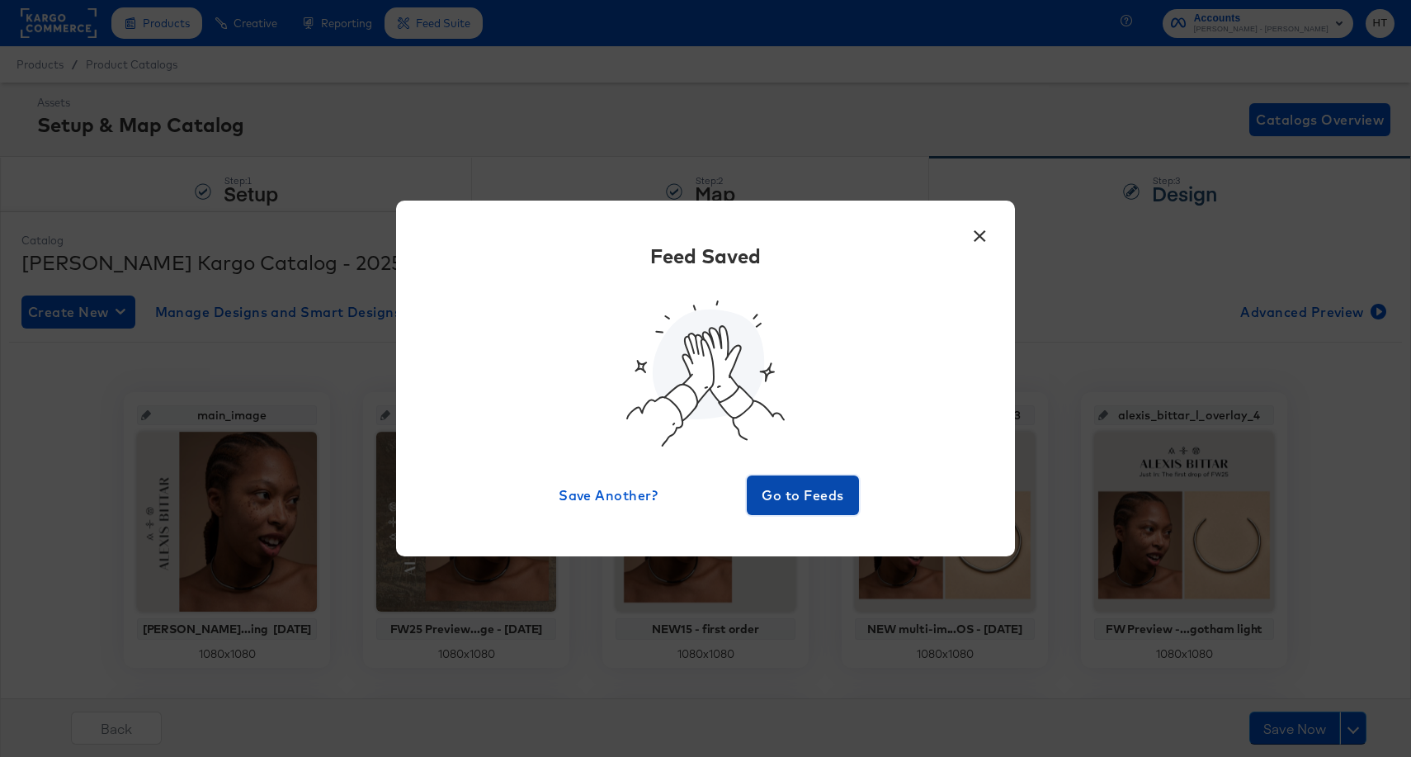
click at [782, 493] on span "Go to Feeds" at bounding box center [803, 495] width 99 height 23
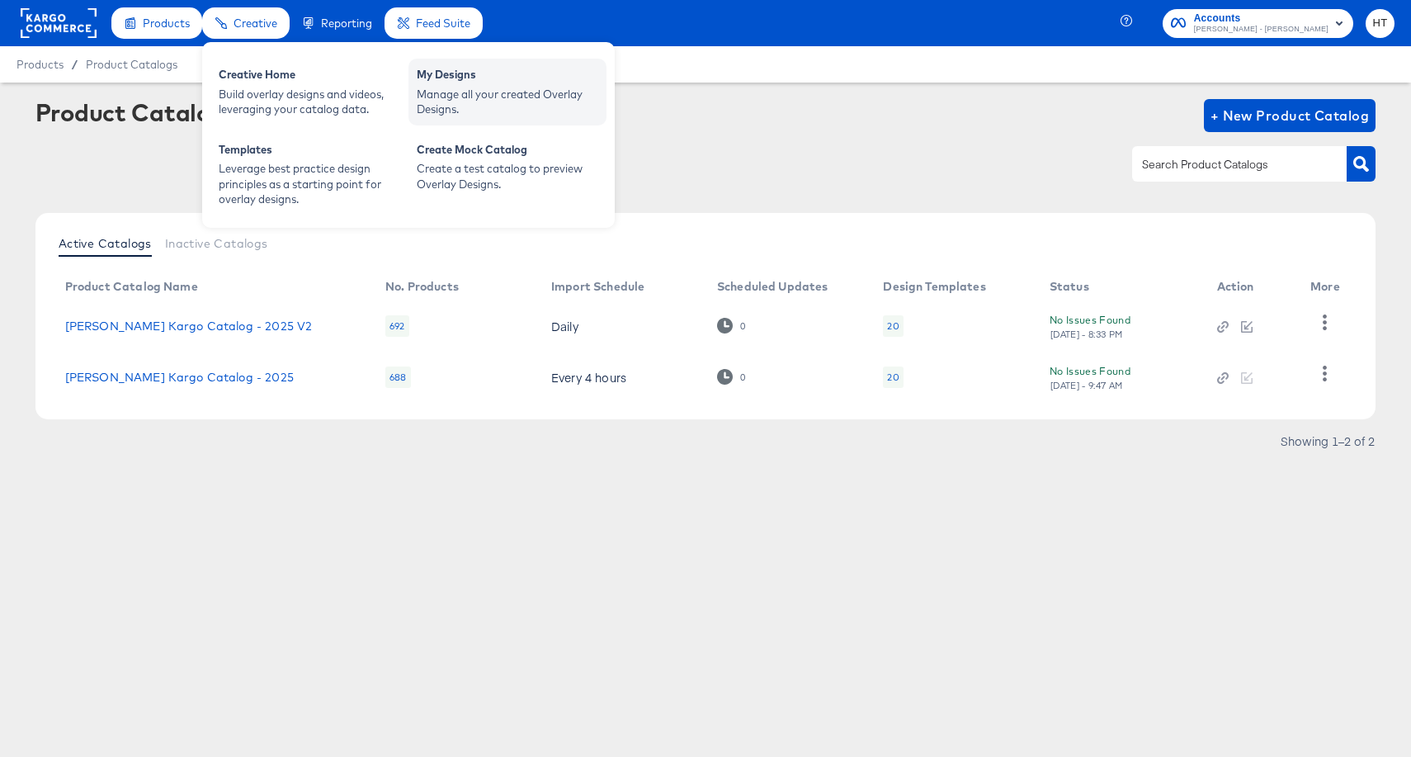
click at [462, 87] on div "Manage all your created Overlay Designs." at bounding box center [508, 102] width 182 height 31
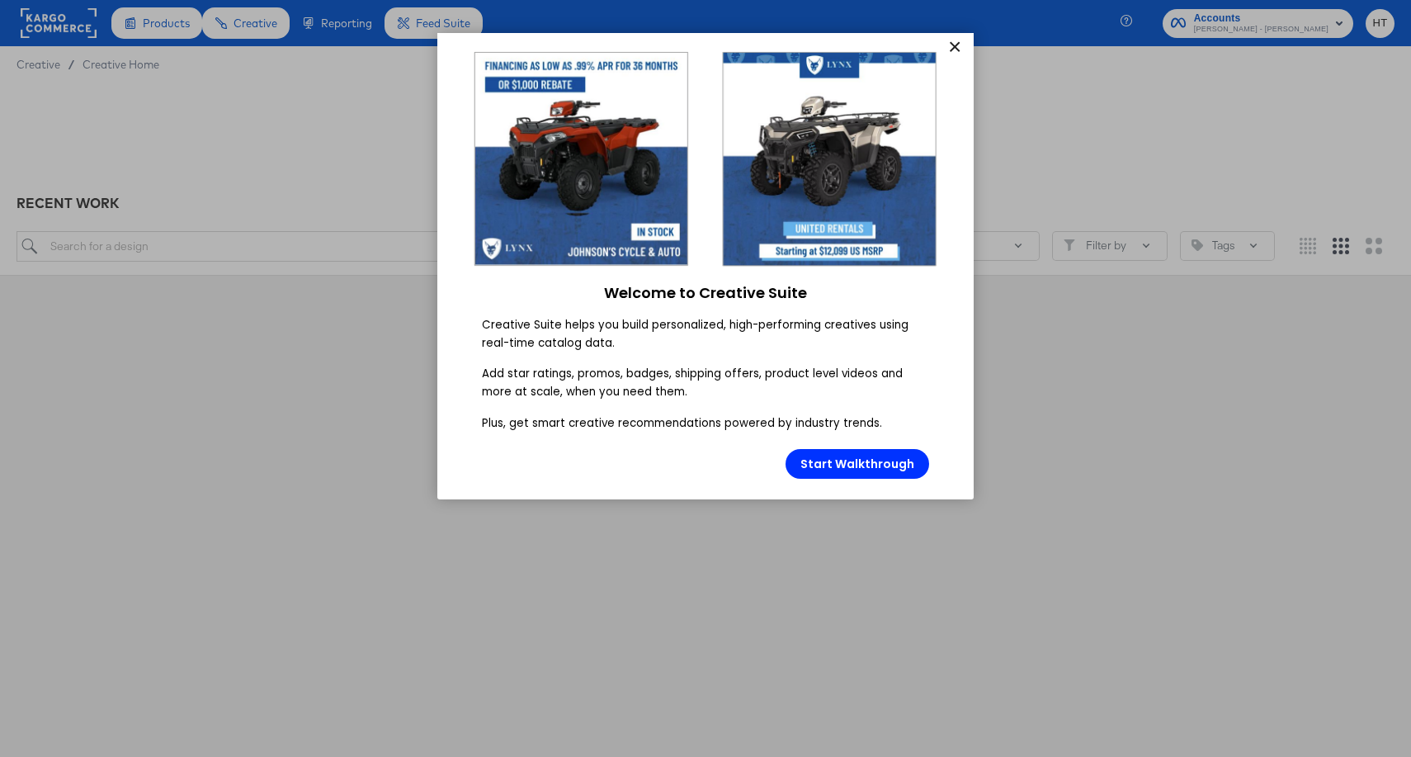
click at [957, 47] on link "×" at bounding box center [954, 48] width 29 height 30
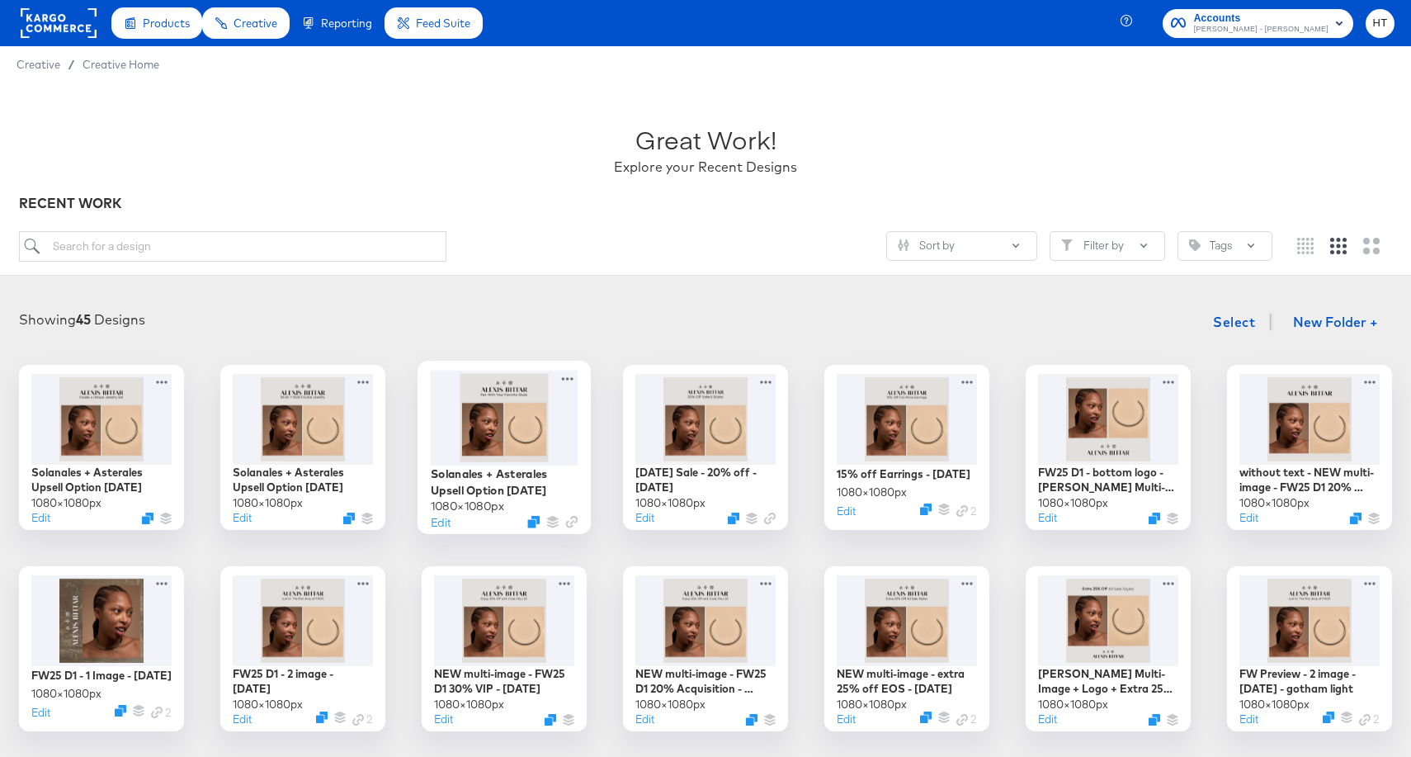
click at [510, 422] on div at bounding box center [505, 417] width 148 height 95
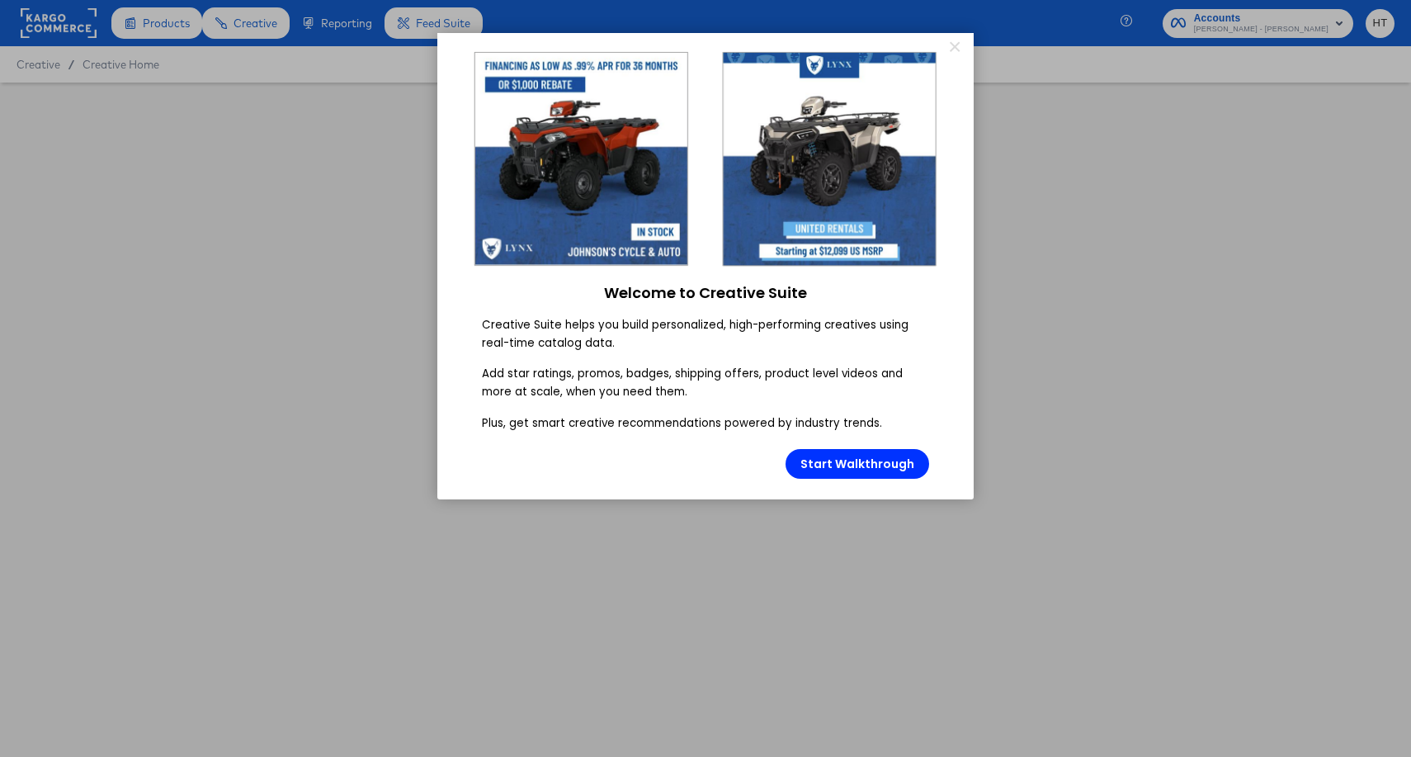
type input "Solanales + Asterales Upsell Option [DATE]"
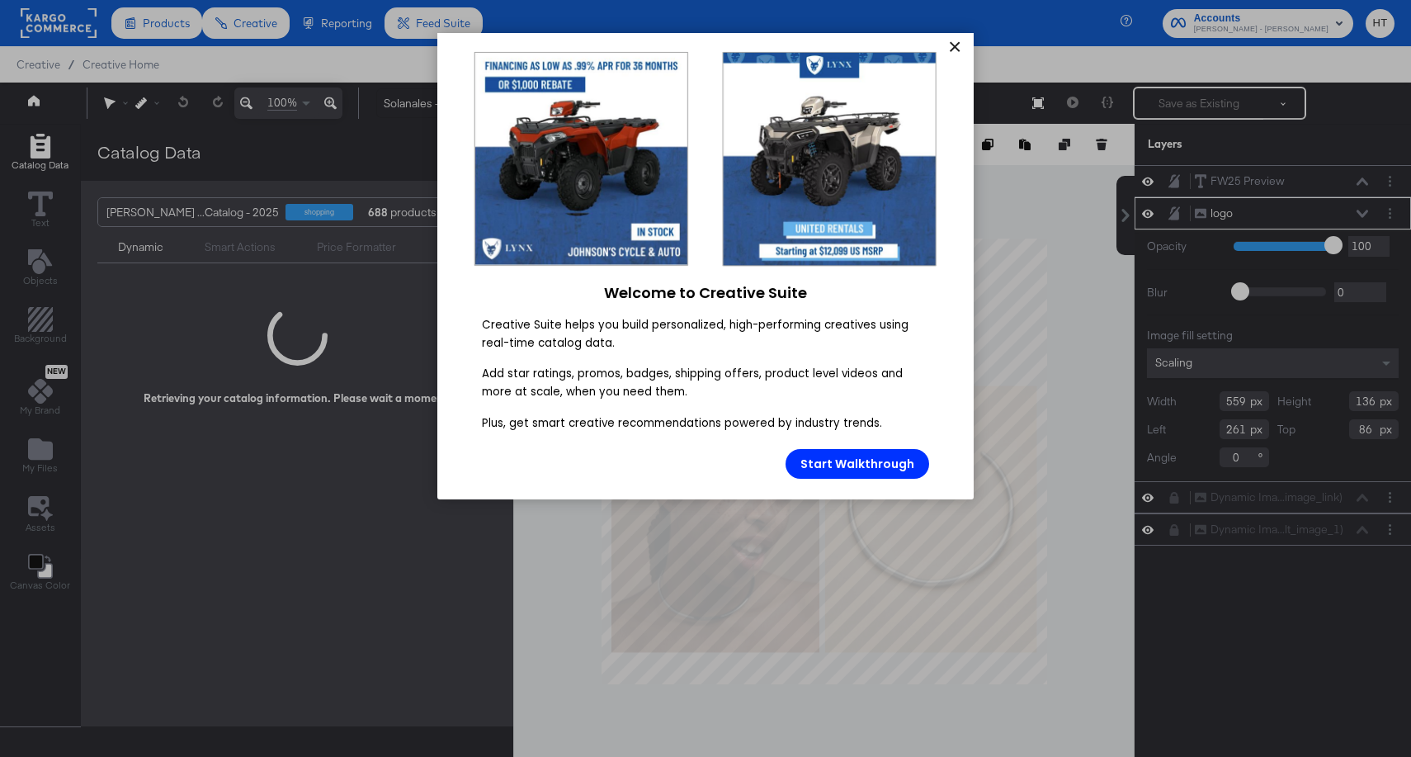
click at [952, 54] on link "×" at bounding box center [954, 48] width 29 height 30
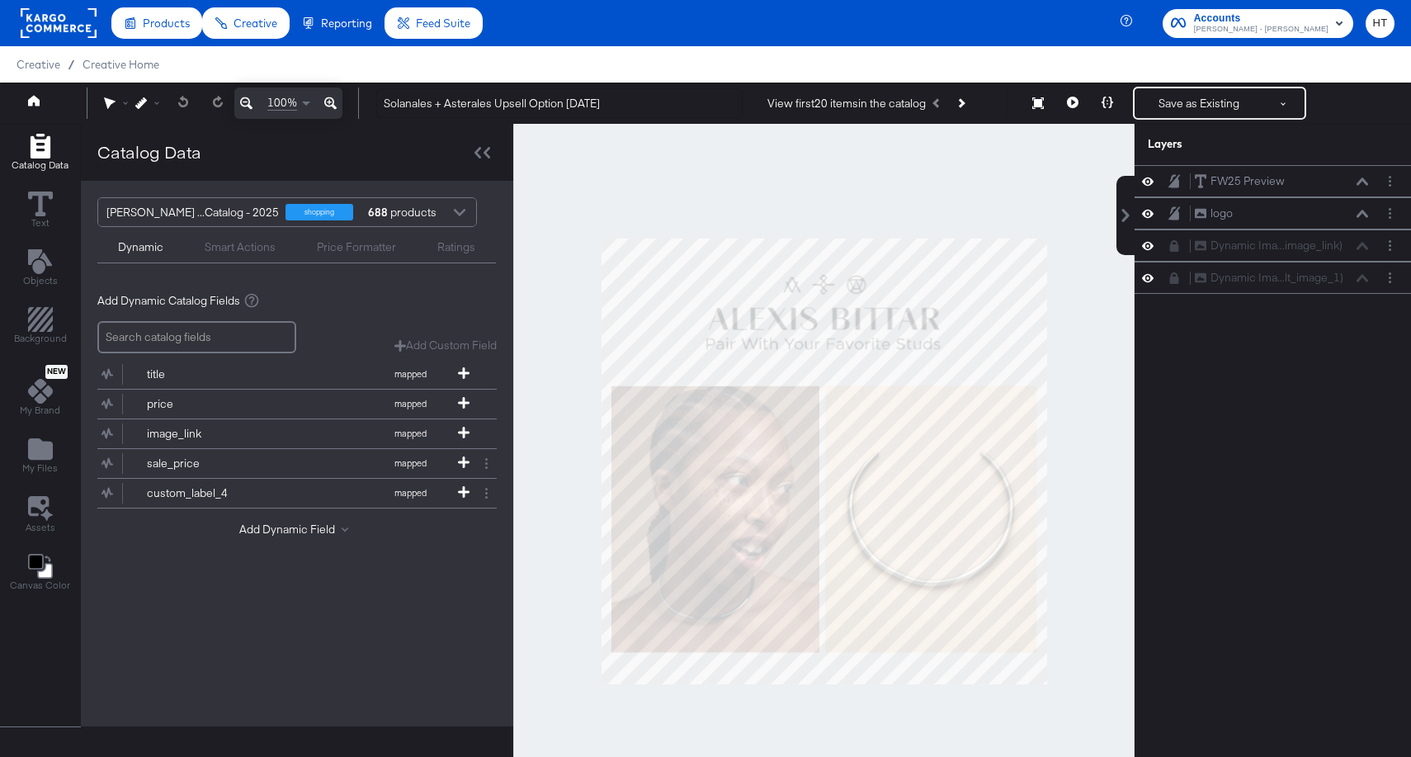
click at [1076, 305] on div at bounding box center [824, 461] width 622 height 675
click at [1077, 105] on icon at bounding box center [1073, 103] width 12 height 12
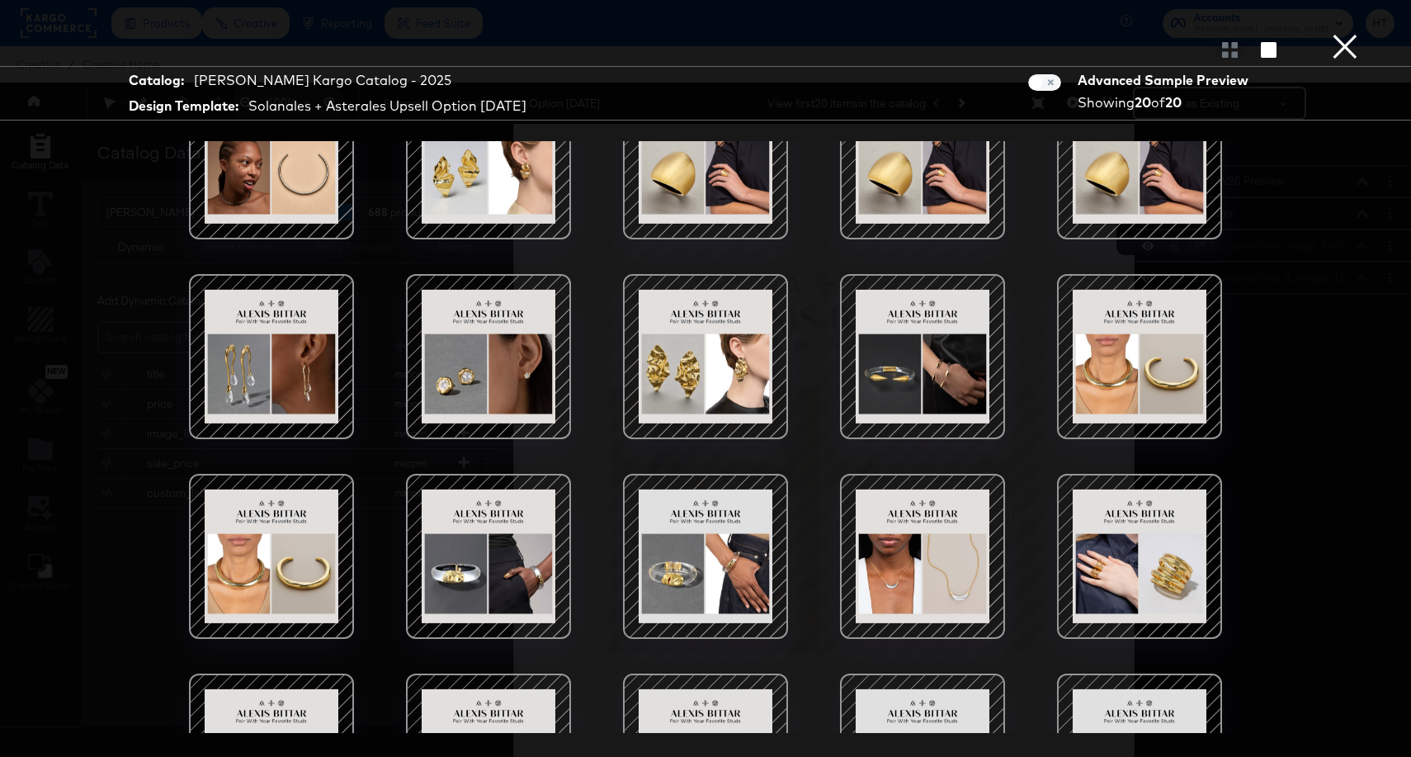
scroll to position [66, 0]
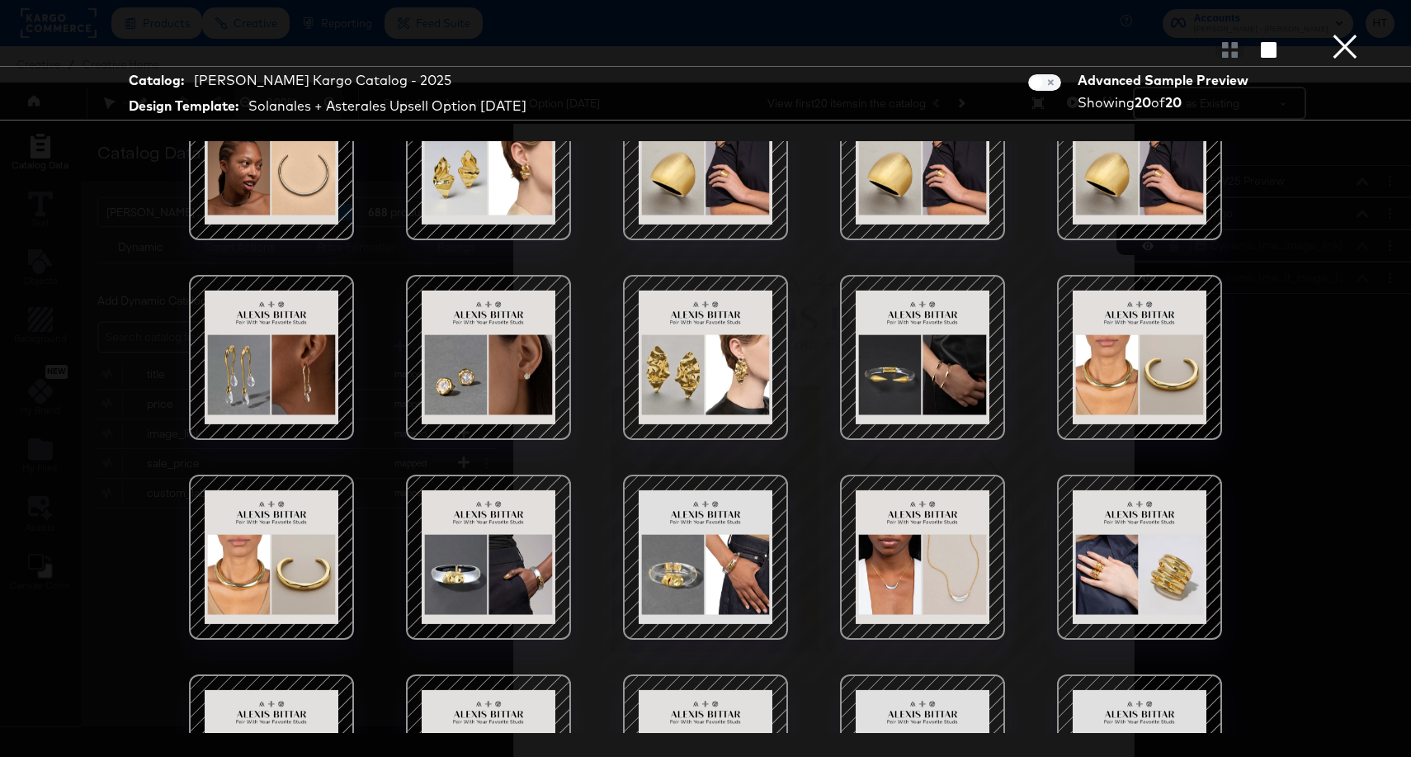
click at [543, 382] on div at bounding box center [488, 357] width 140 height 140
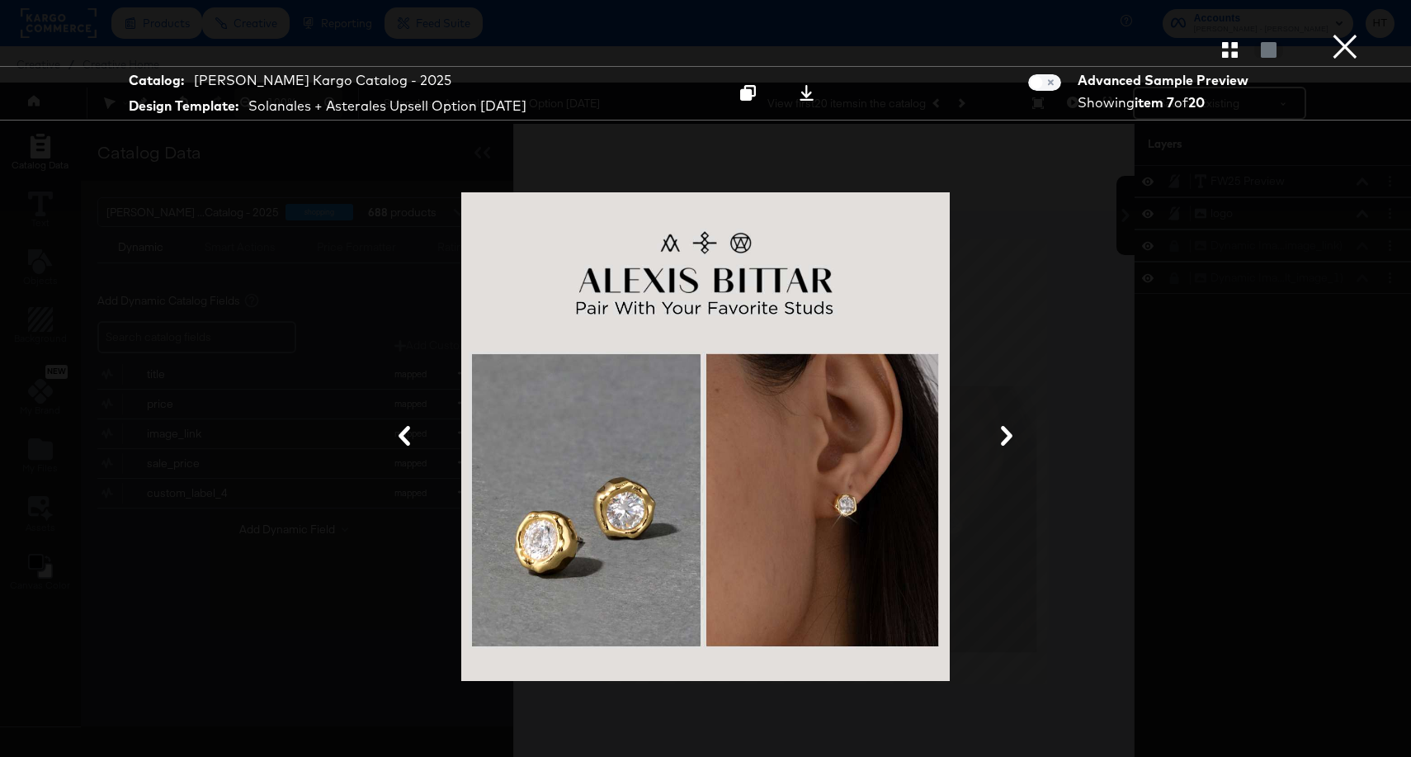
click at [1345, 33] on button "×" at bounding box center [1345, 16] width 33 height 33
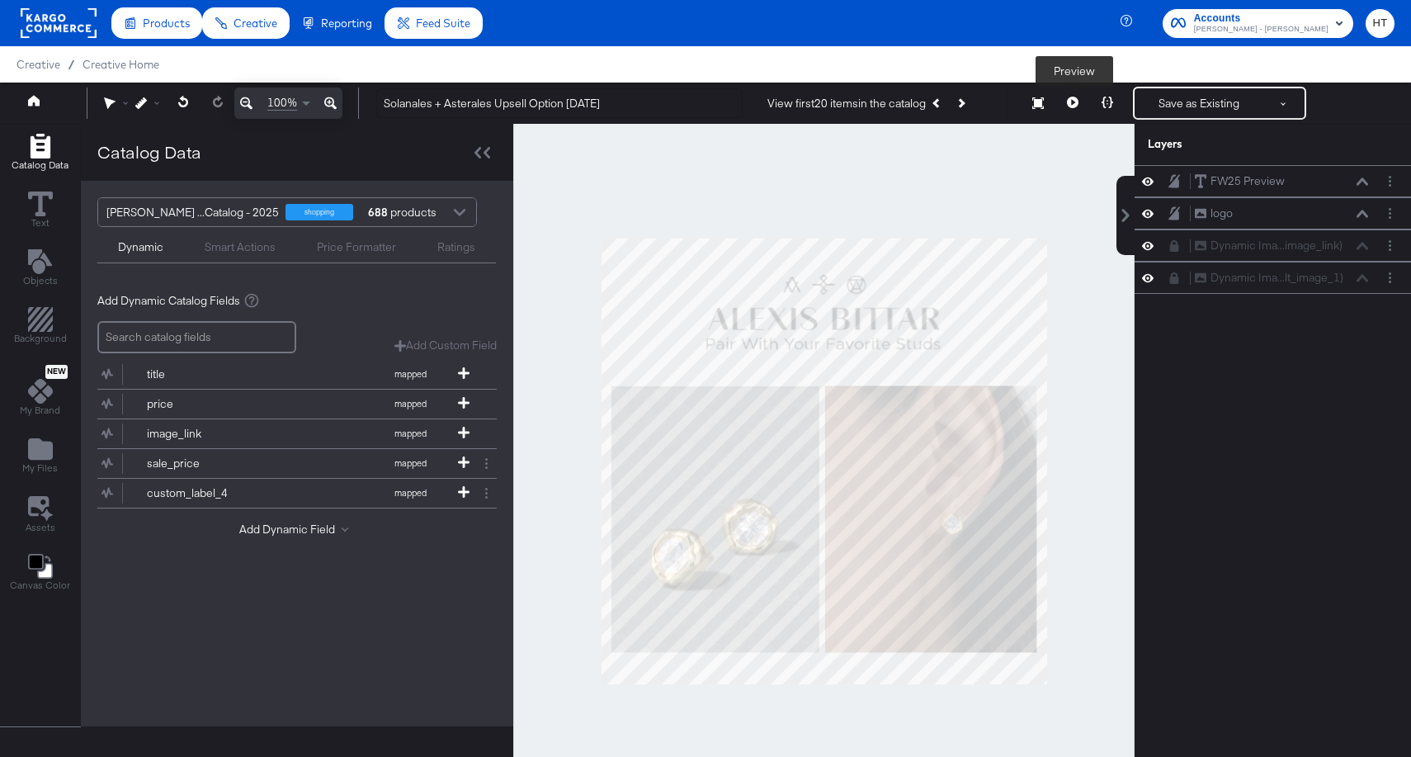
click at [1064, 104] on button at bounding box center [1073, 103] width 35 height 33
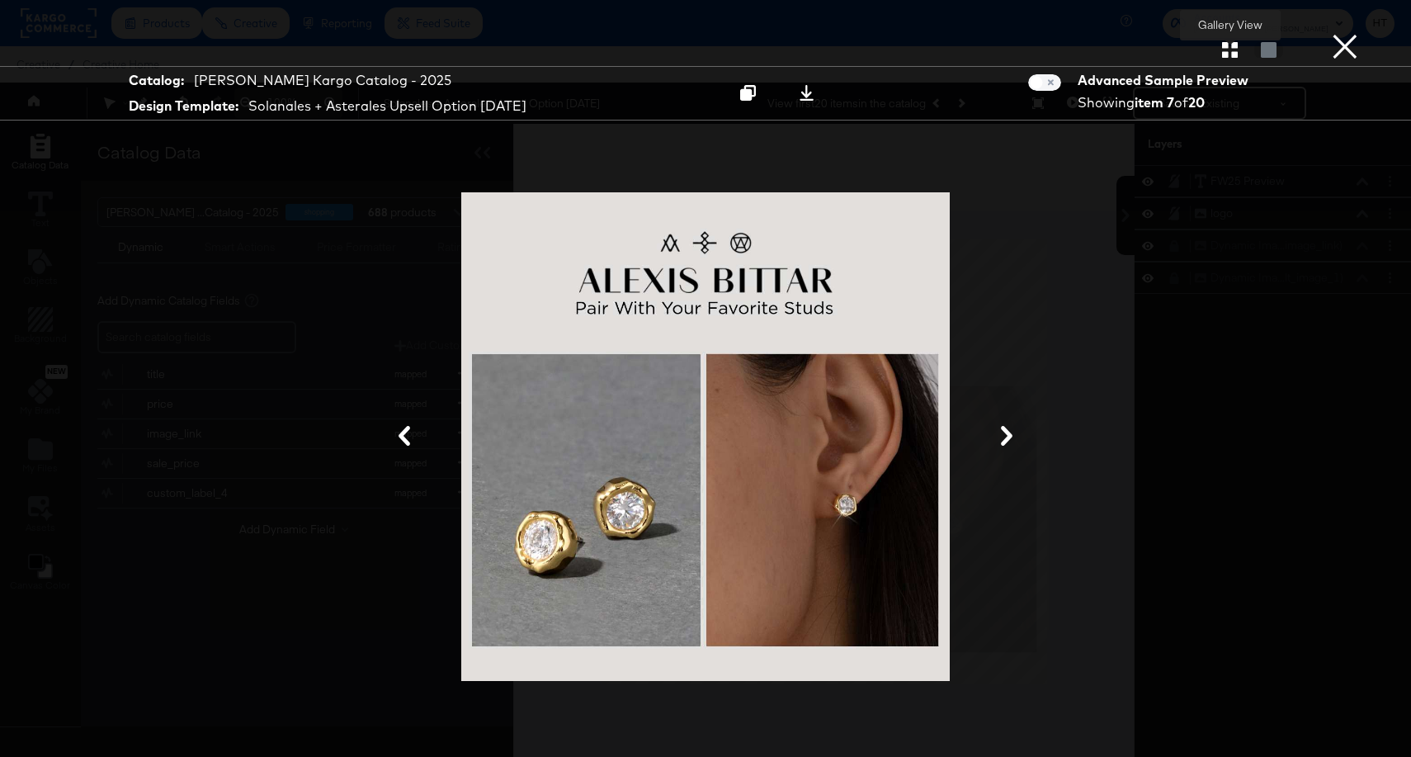
click at [1236, 54] on icon "button" at bounding box center [1230, 50] width 16 height 16
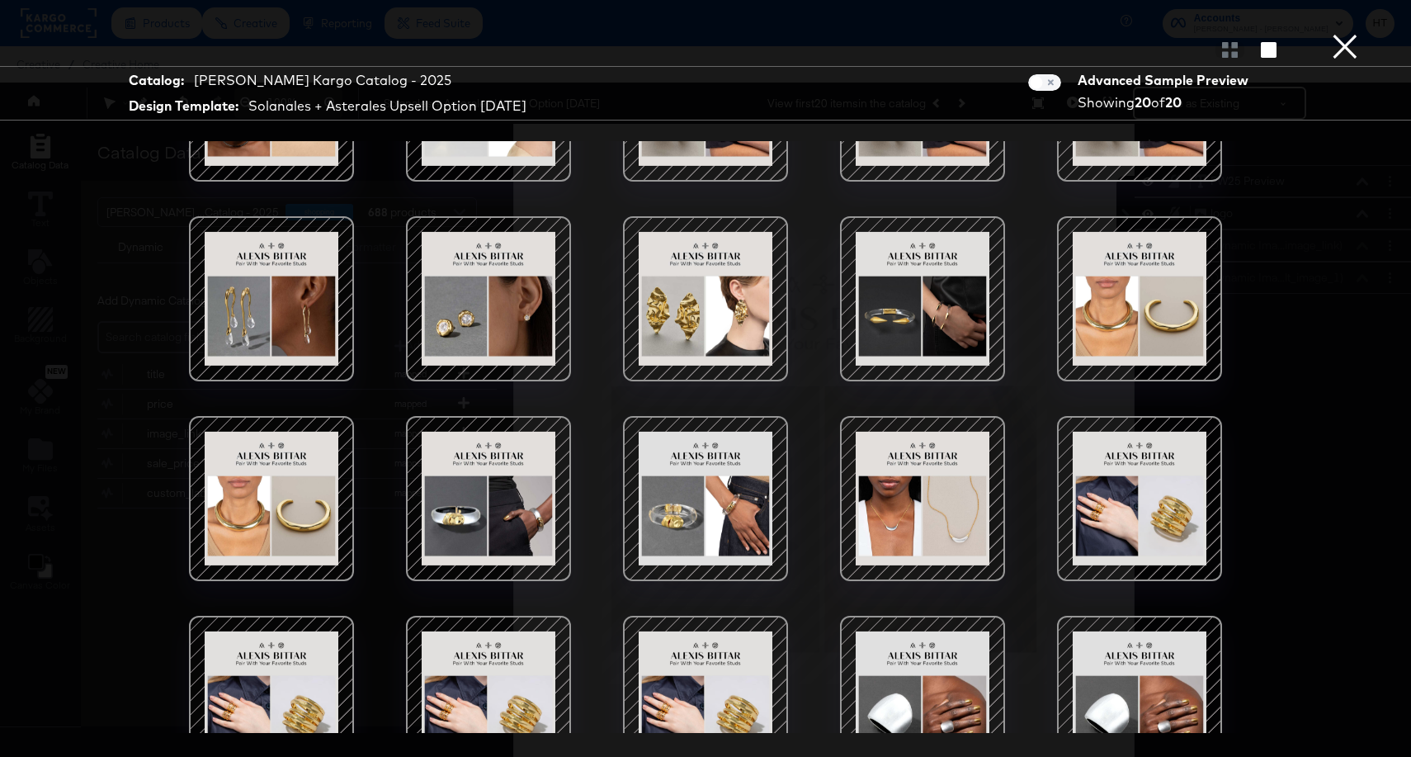
scroll to position [173, 0]
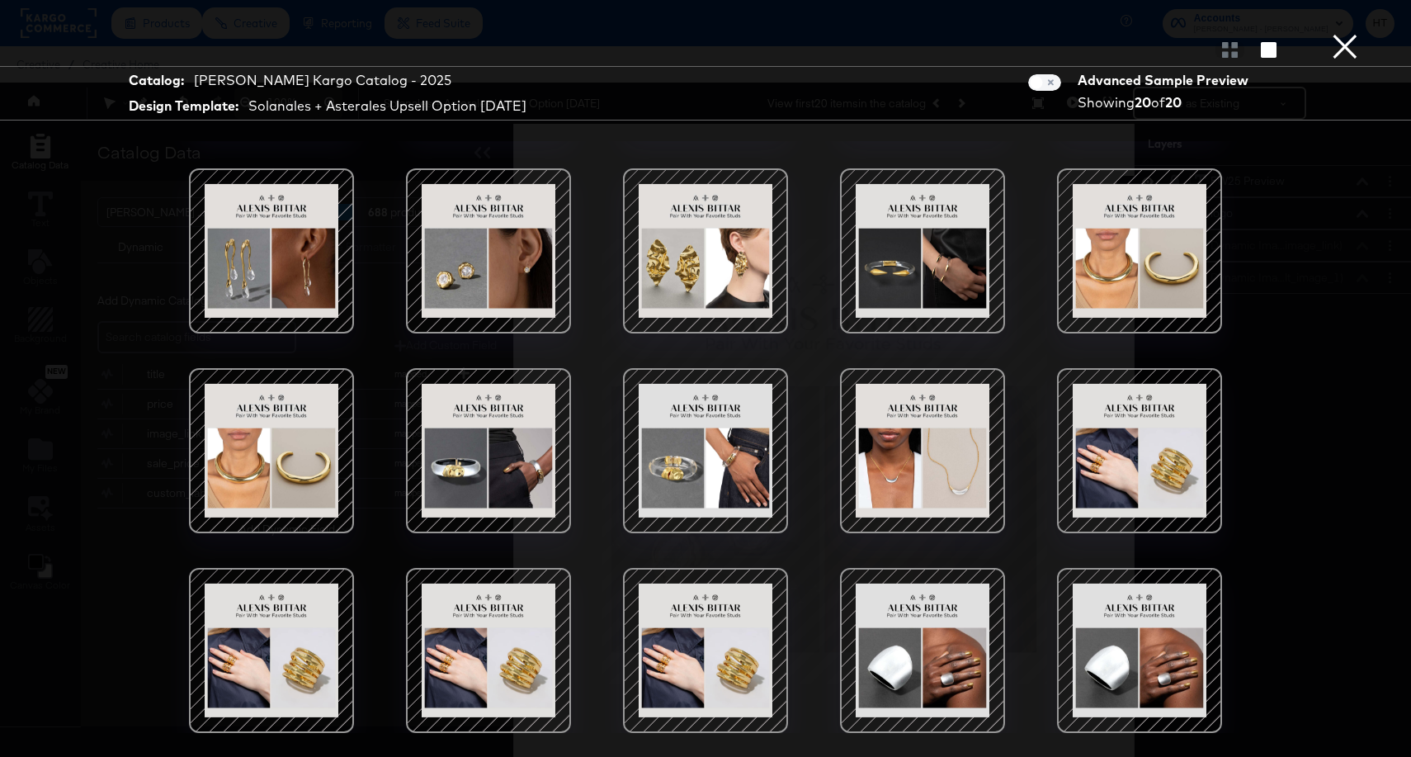
click at [924, 450] on div at bounding box center [923, 450] width 140 height 140
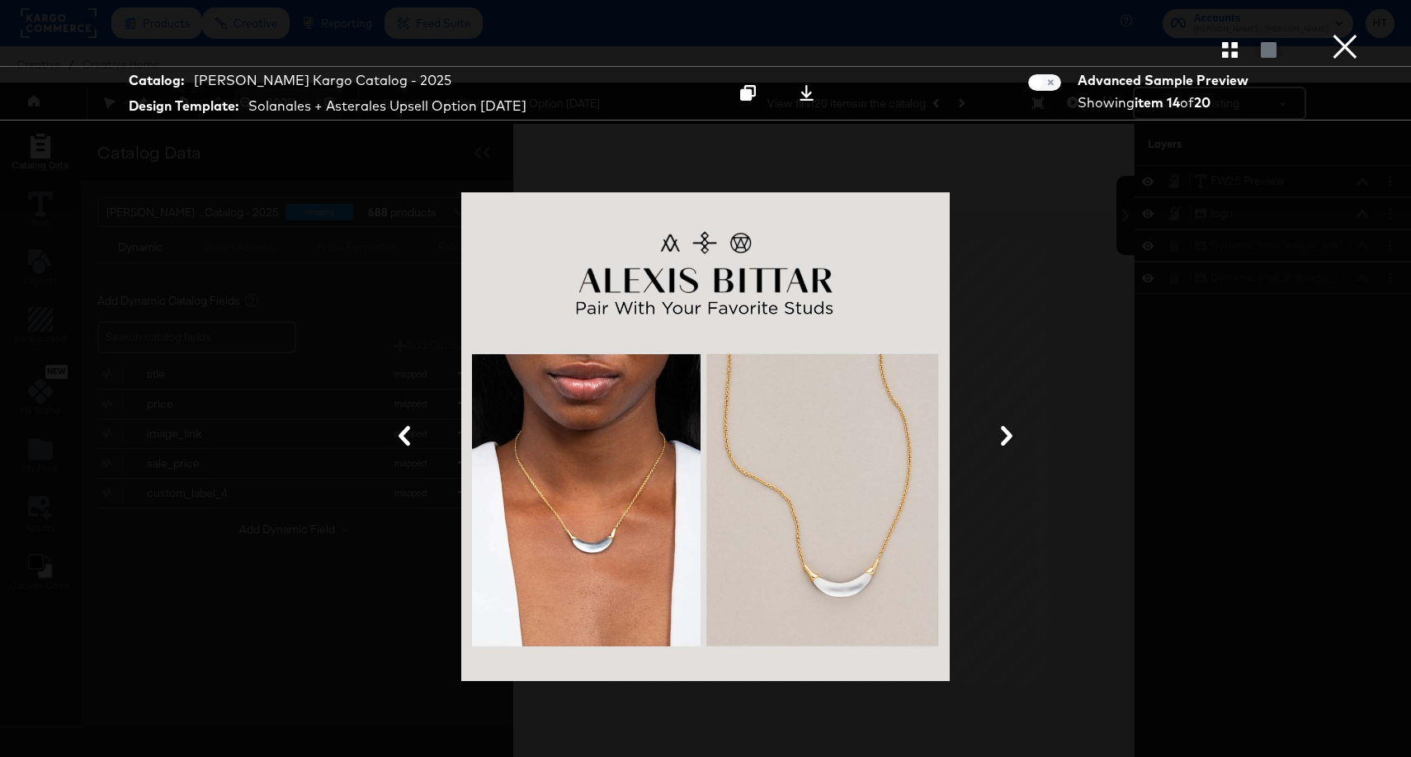
click at [1345, 33] on button "×" at bounding box center [1345, 16] width 33 height 33
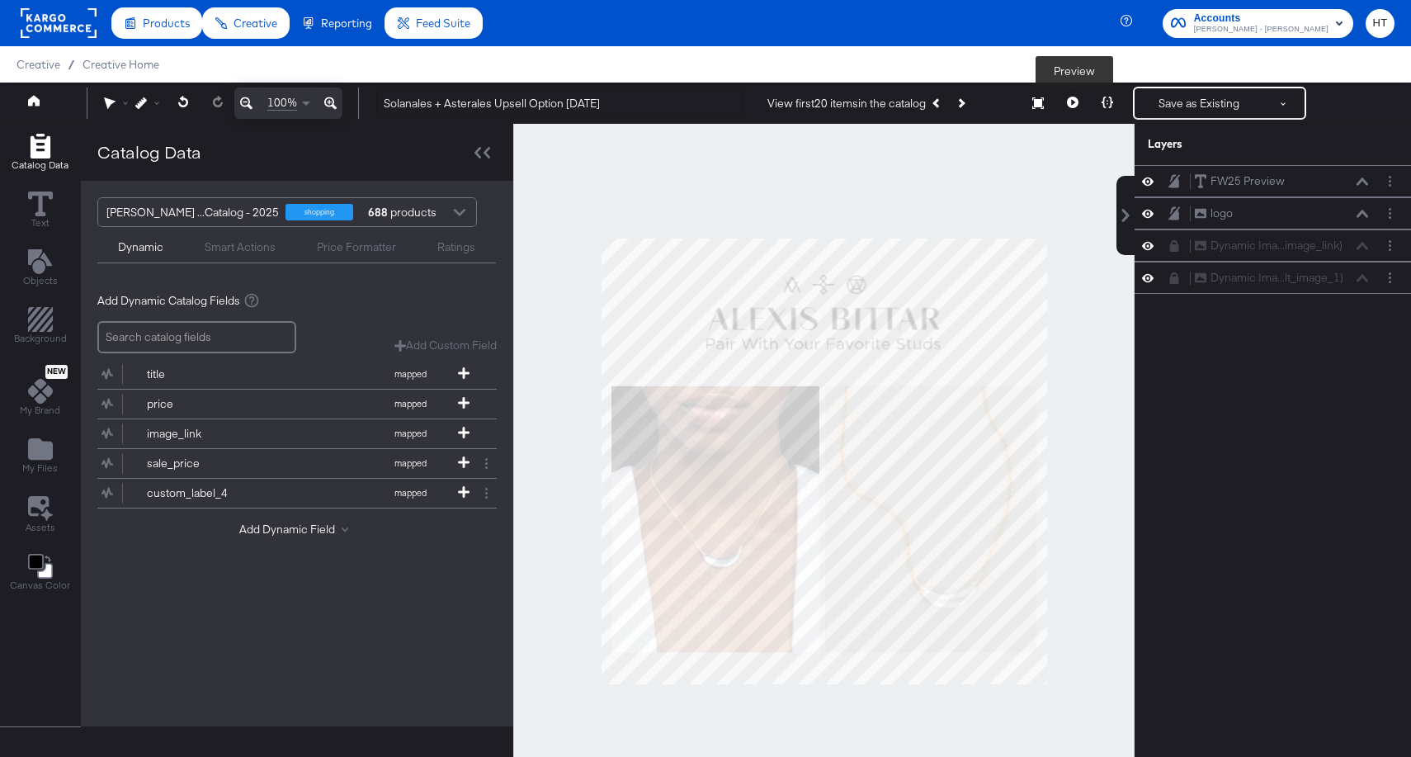
click at [1077, 106] on icon at bounding box center [1073, 103] width 12 height 12
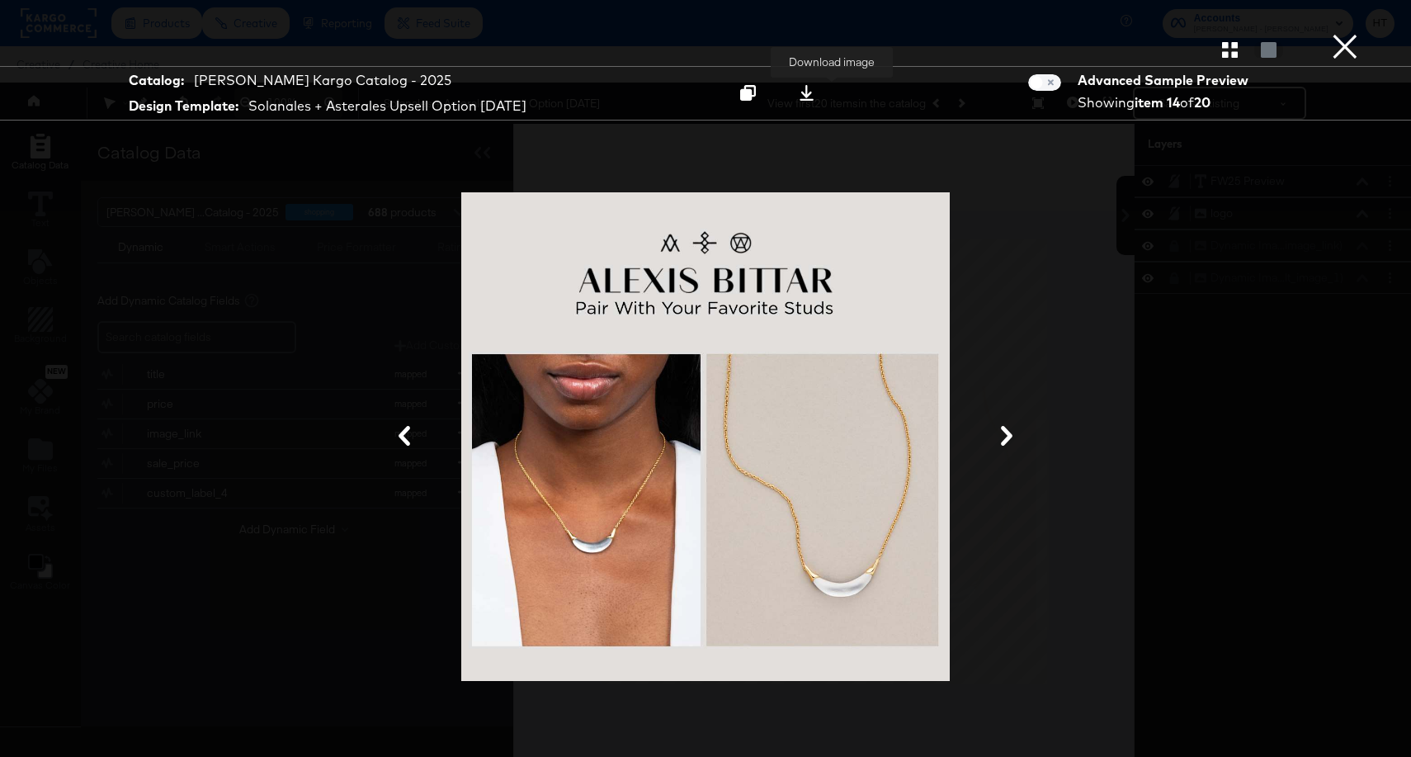
click at [818, 101] on div at bounding box center [807, 92] width 22 height 17
click at [1349, 33] on button "×" at bounding box center [1345, 16] width 33 height 33
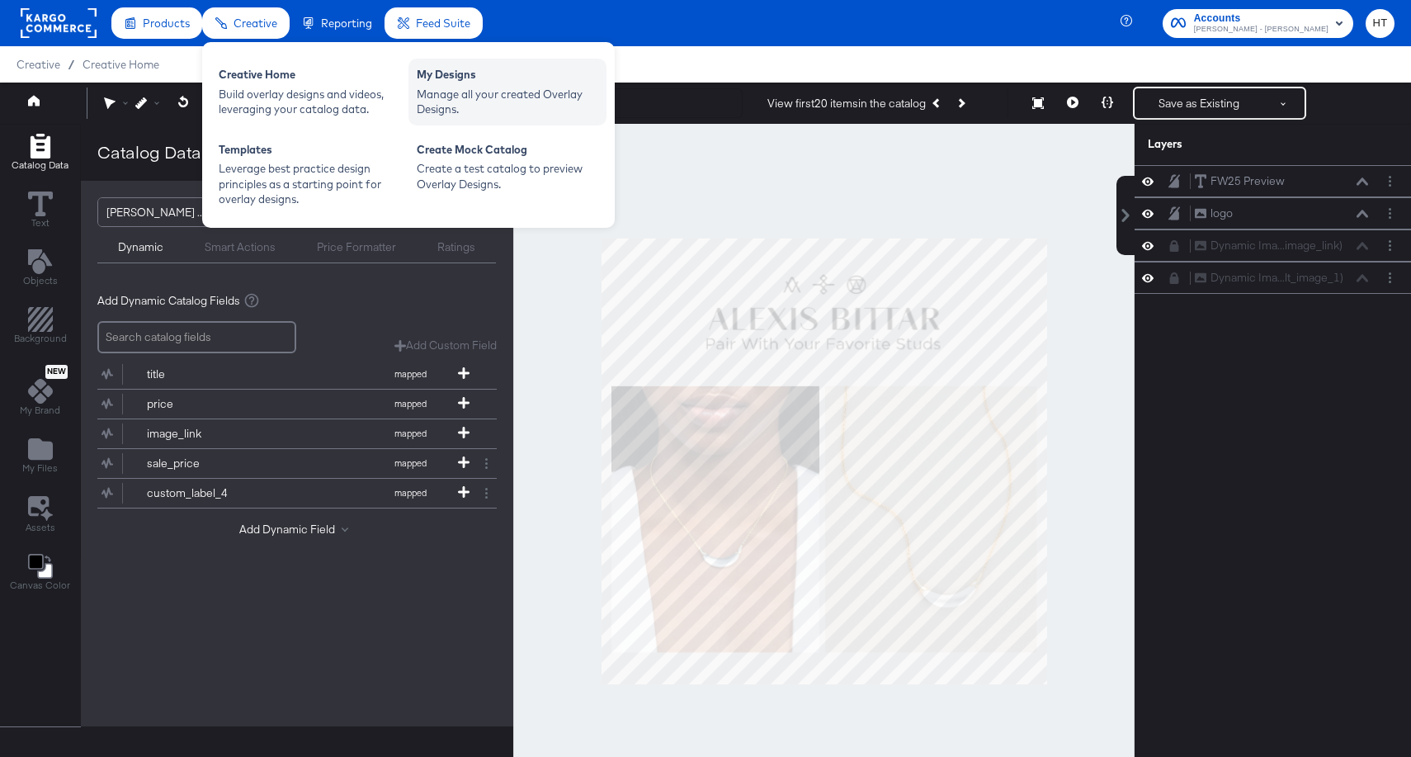
click at [436, 87] on div "Manage all your created Overlay Designs." at bounding box center [508, 102] width 182 height 31
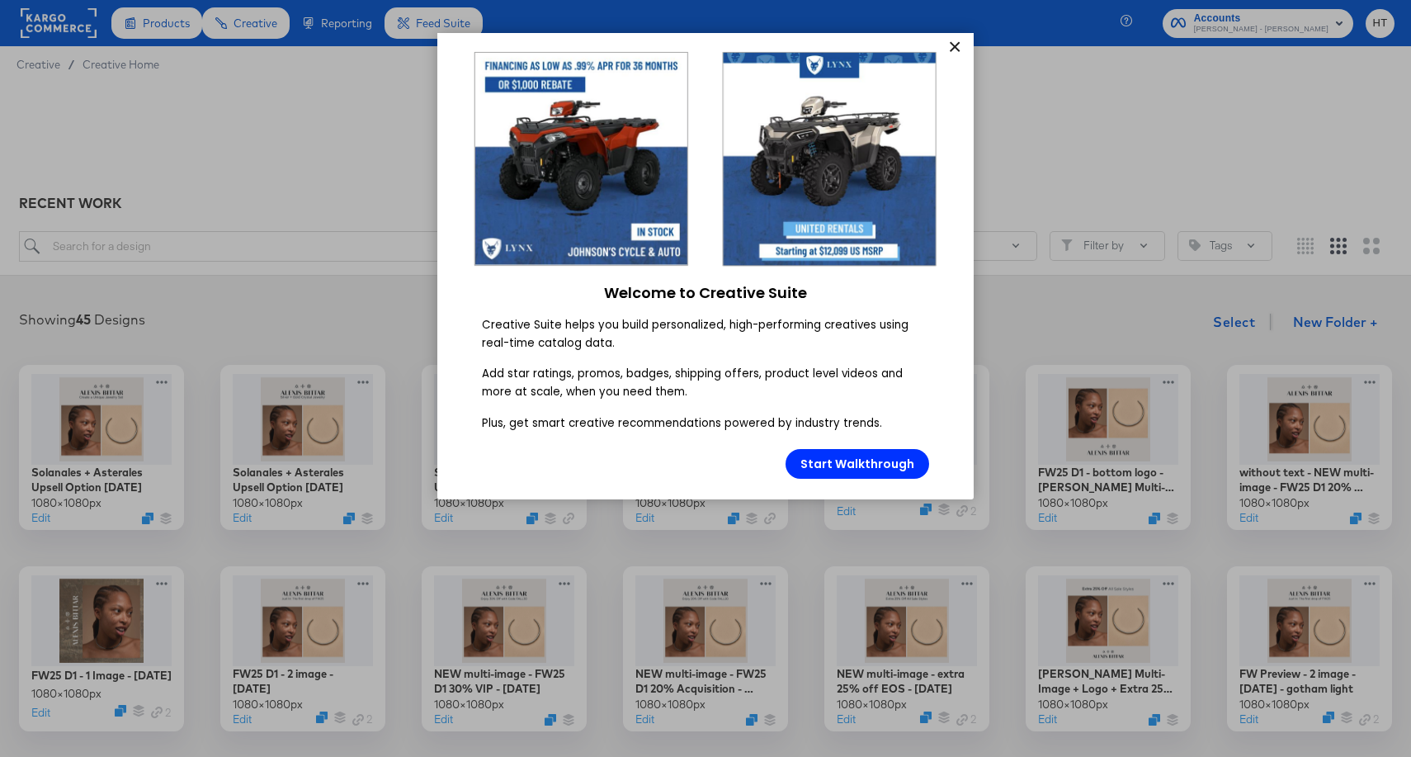
click at [953, 50] on link "×" at bounding box center [954, 48] width 29 height 30
